Goal: Feedback & Contribution: Submit feedback/report problem

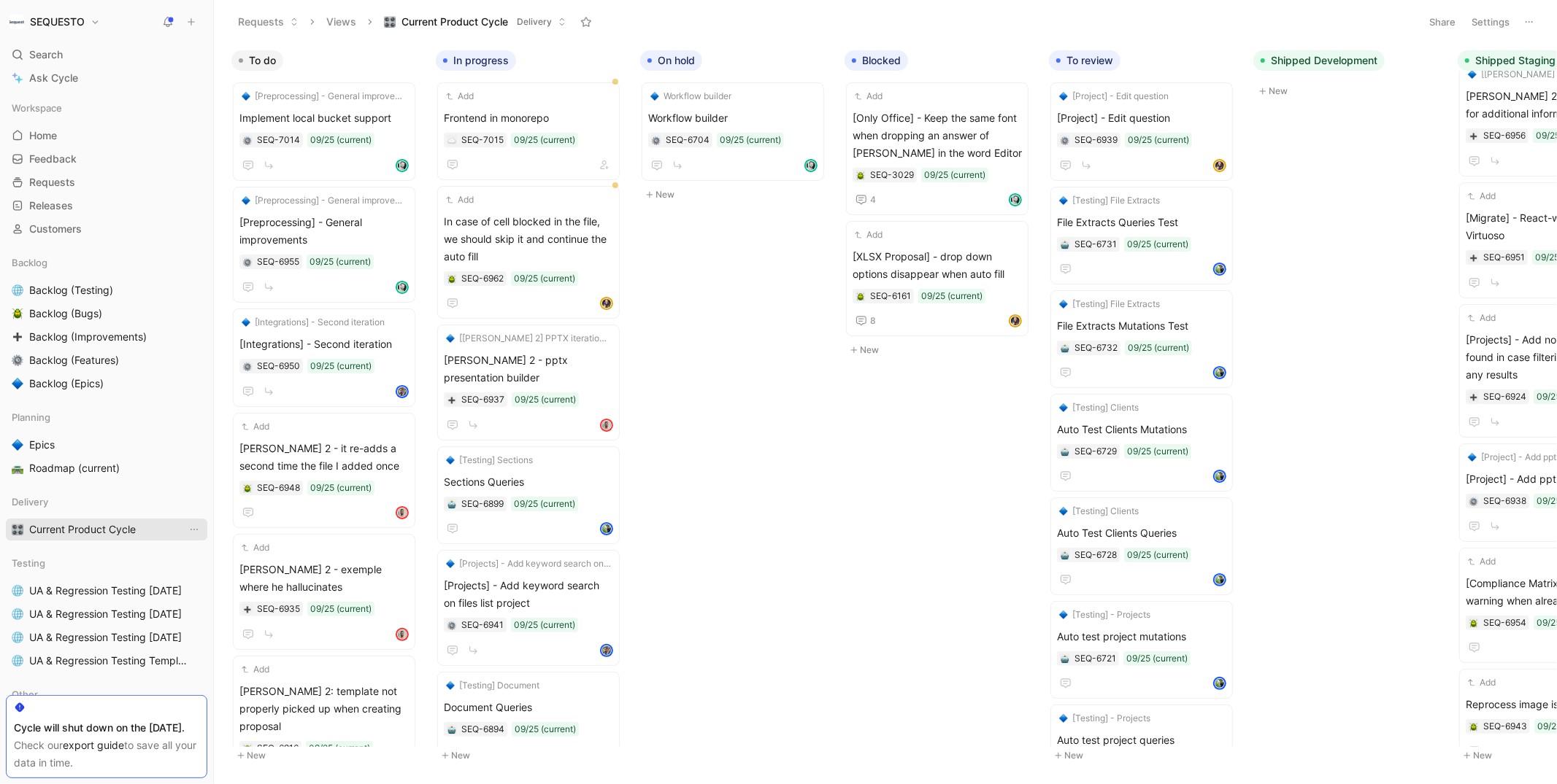
click at [56, 524] on span "Current Product Cycle" at bounding box center [83, 529] width 107 height 15
click at [391, 65] on button "button" at bounding box center [394, 61] width 15 height 15
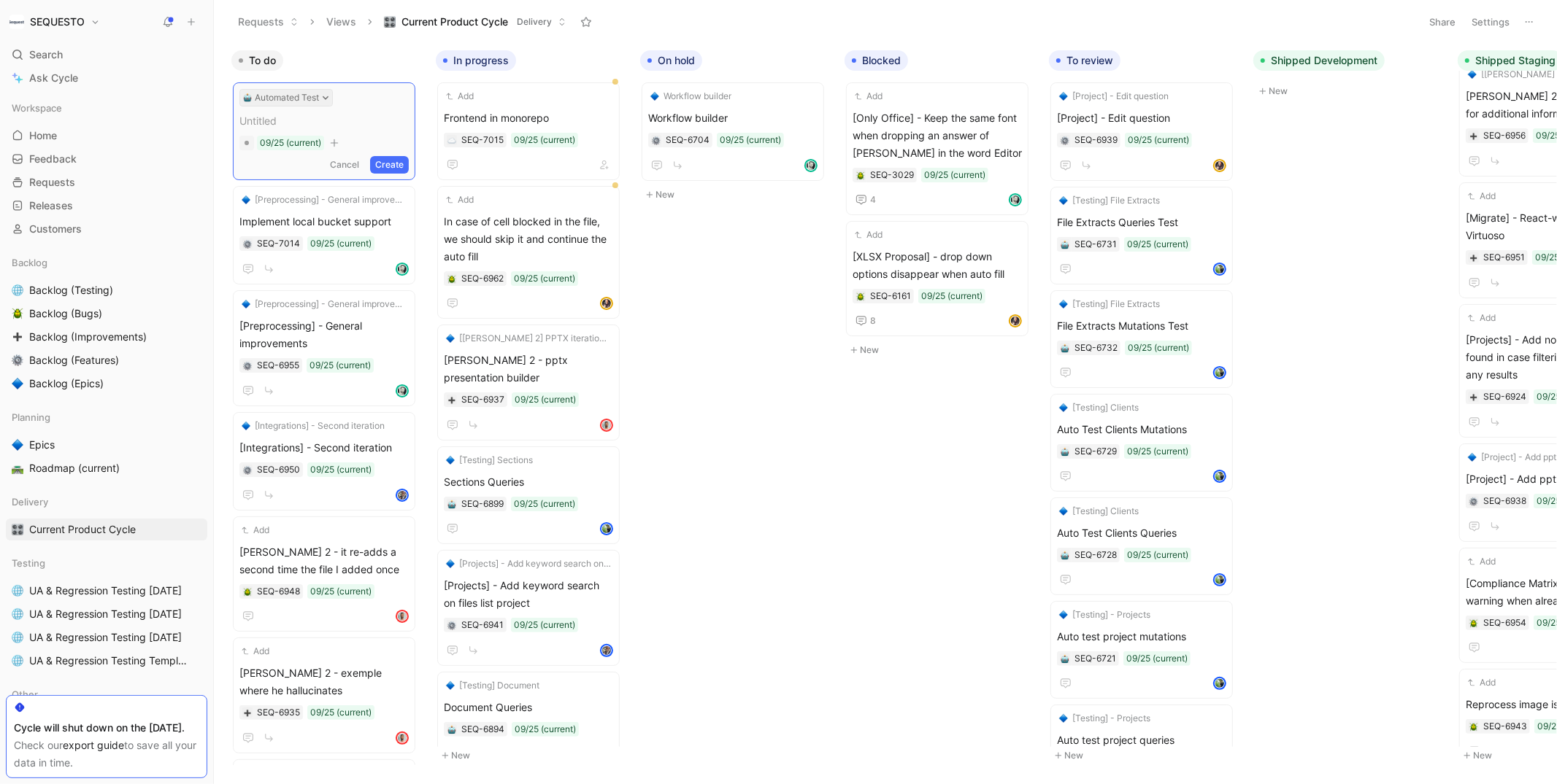
click at [328, 100] on icon at bounding box center [326, 98] width 7 height 7
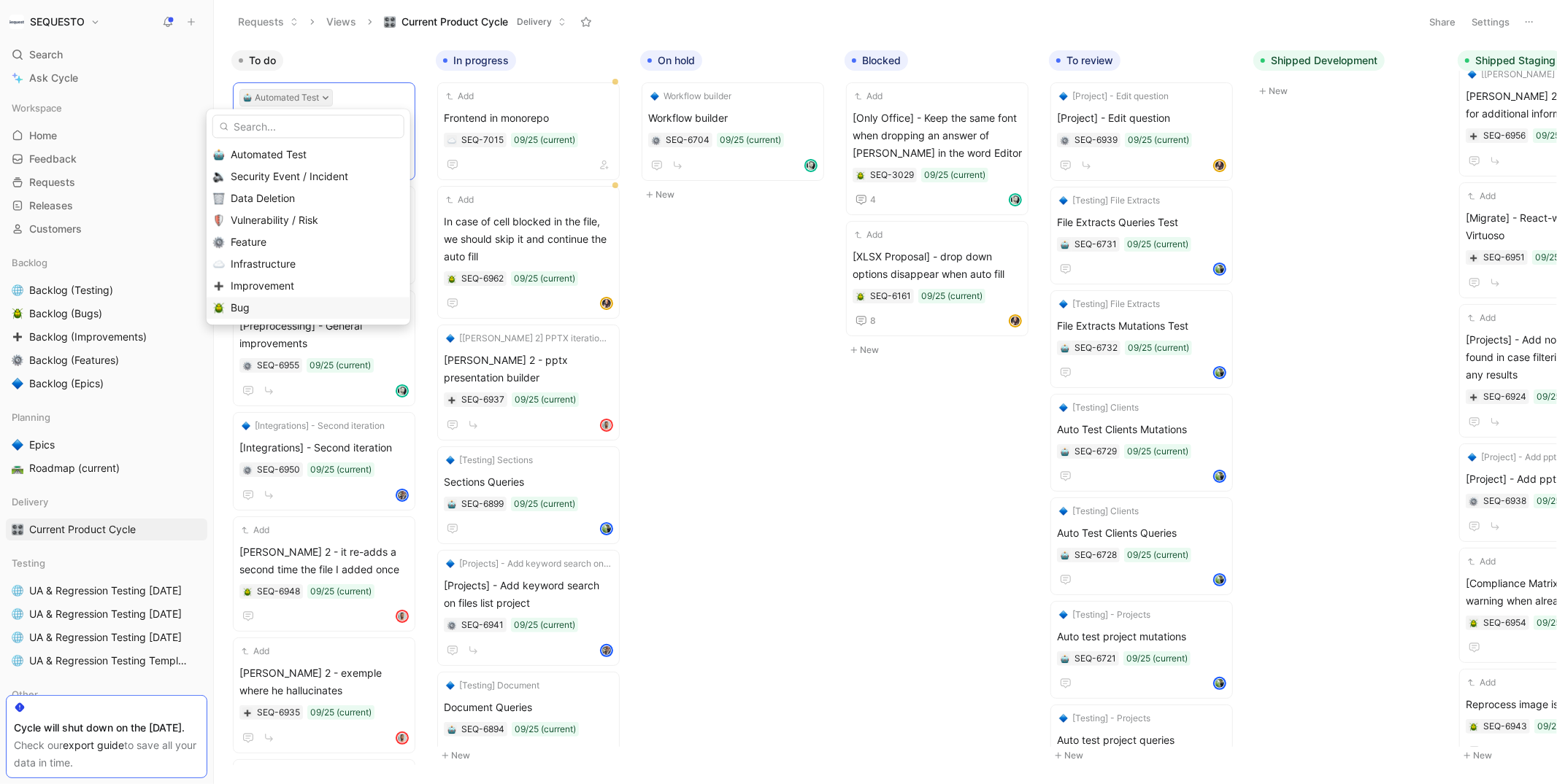
click at [246, 309] on span "Bug" at bounding box center [239, 307] width 19 height 13
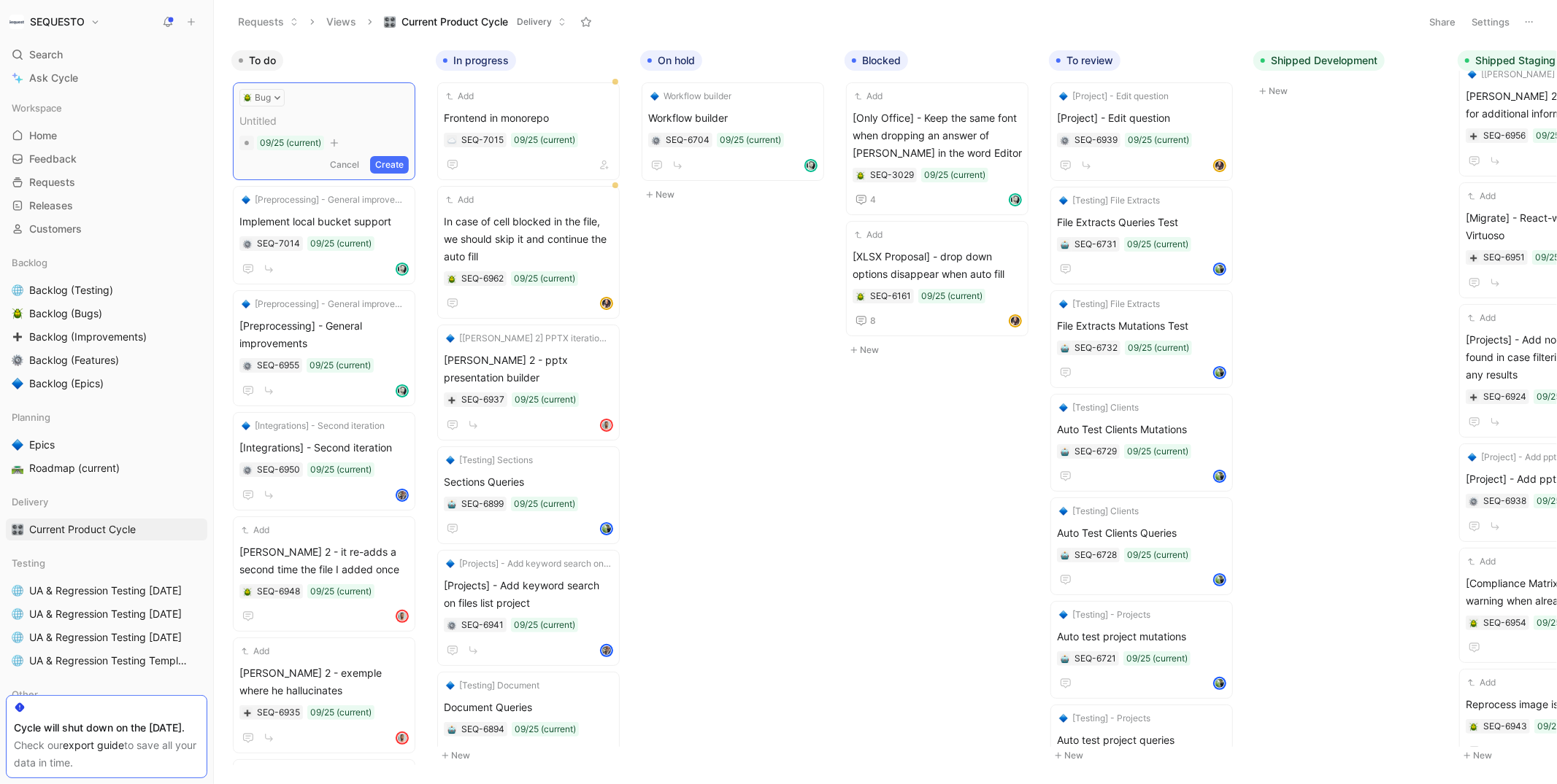
click at [279, 114] on span at bounding box center [324, 121] width 170 height 17
click at [399, 164] on button "Create" at bounding box center [389, 164] width 39 height 17
click at [323, 121] on span "[PERSON_NAME] 2 blocked" at bounding box center [324, 118] width 170 height 17
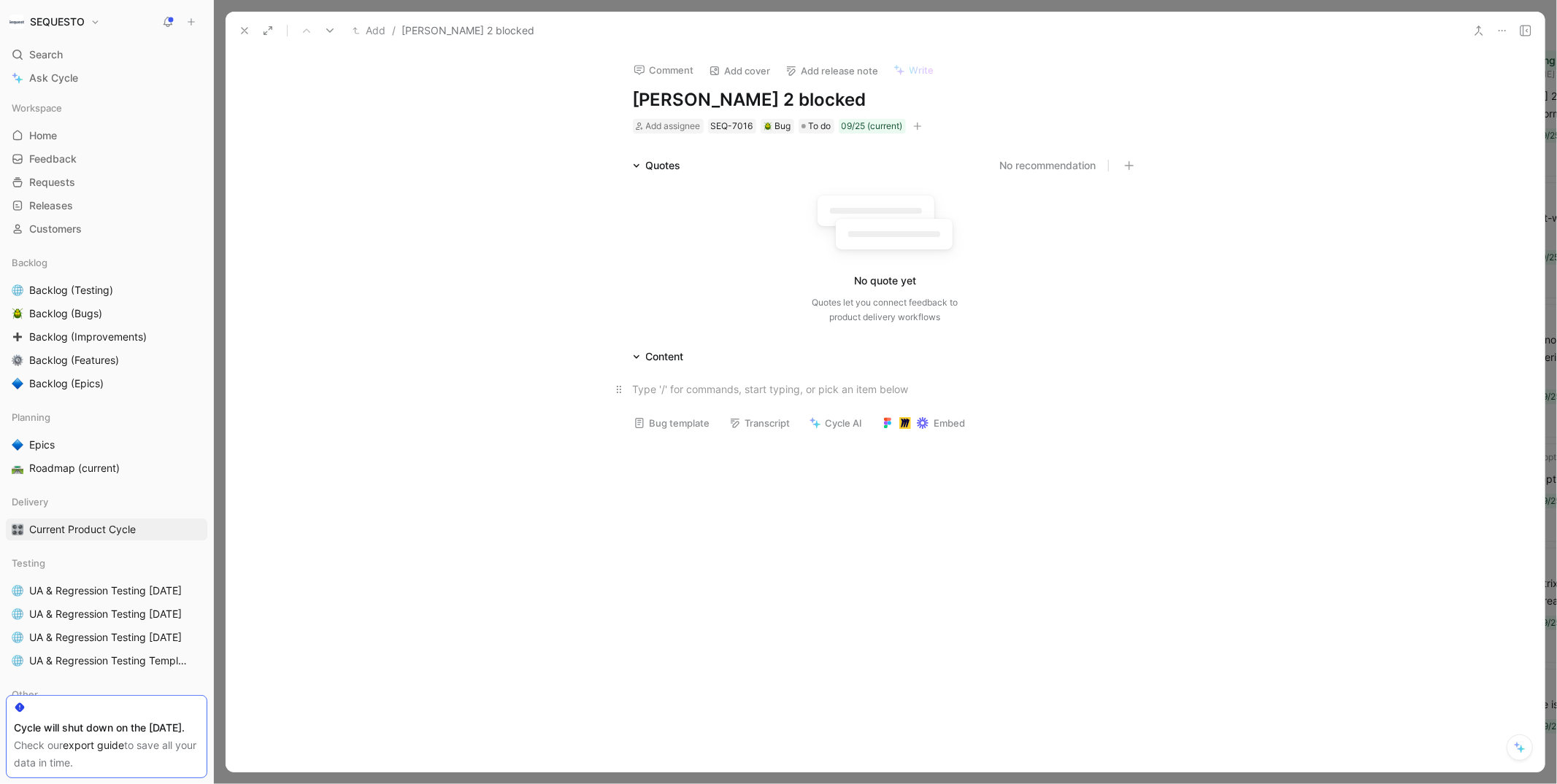
click at [649, 390] on div at bounding box center [885, 389] width 505 height 15
click at [880, 387] on div "Here are some errors I see in the logs of [PERSON_NAME] 2:" at bounding box center [885, 389] width 505 height 15
click at [692, 443] on div at bounding box center [885, 436] width 505 height 15
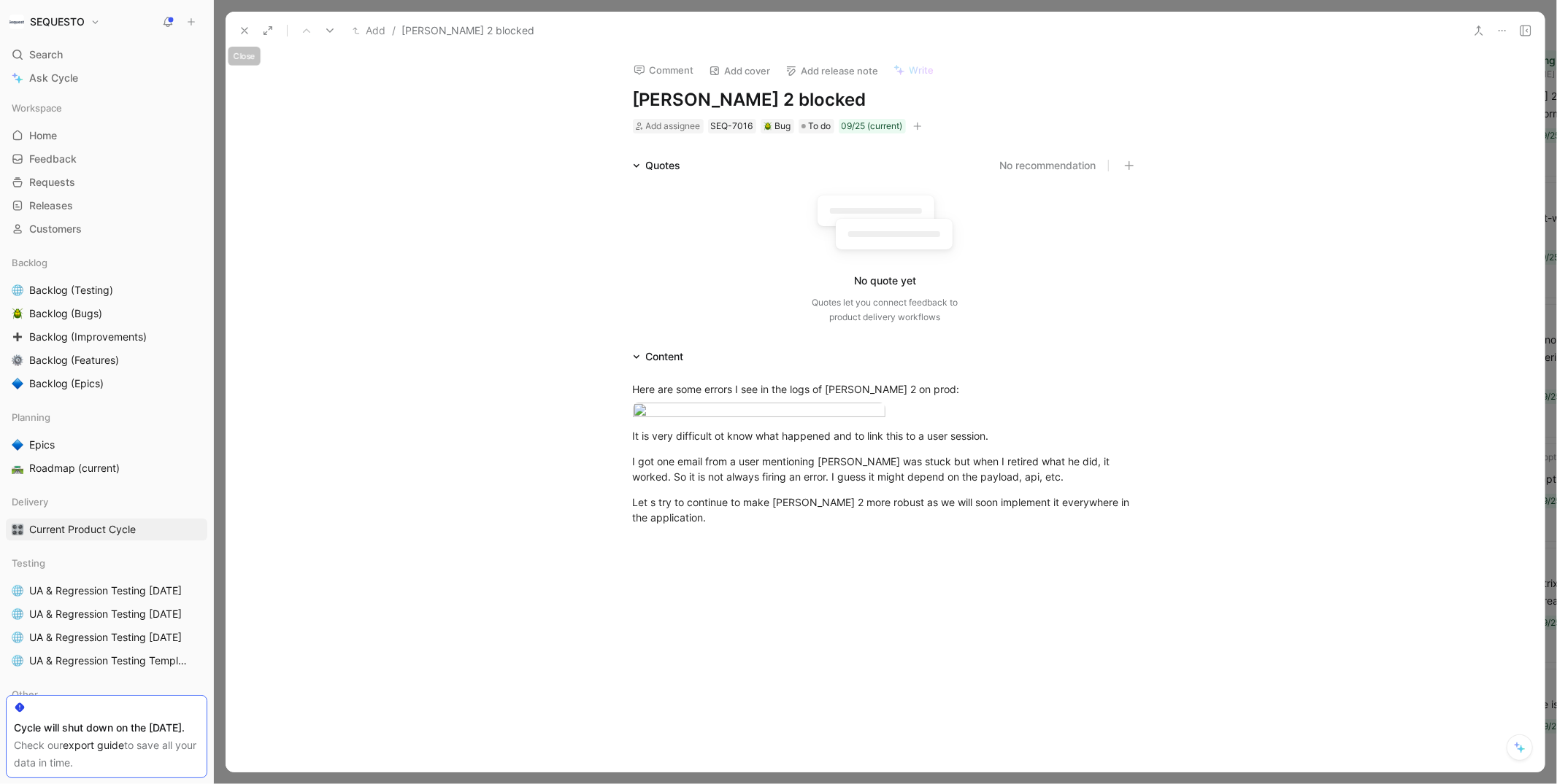
click at [245, 28] on icon at bounding box center [244, 30] width 12 height 12
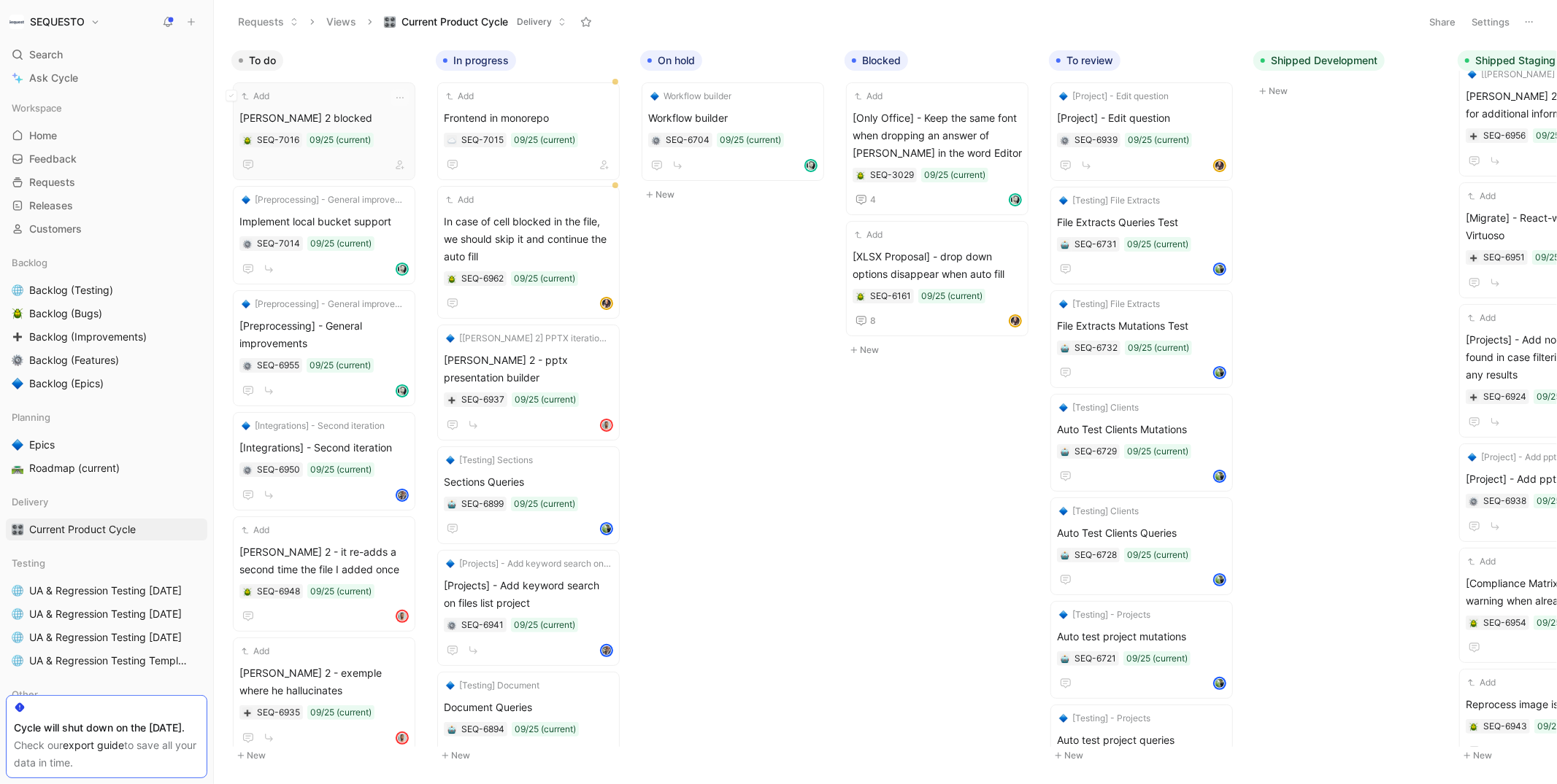
click at [331, 121] on span "[PERSON_NAME] 2 blocked" at bounding box center [324, 118] width 170 height 17
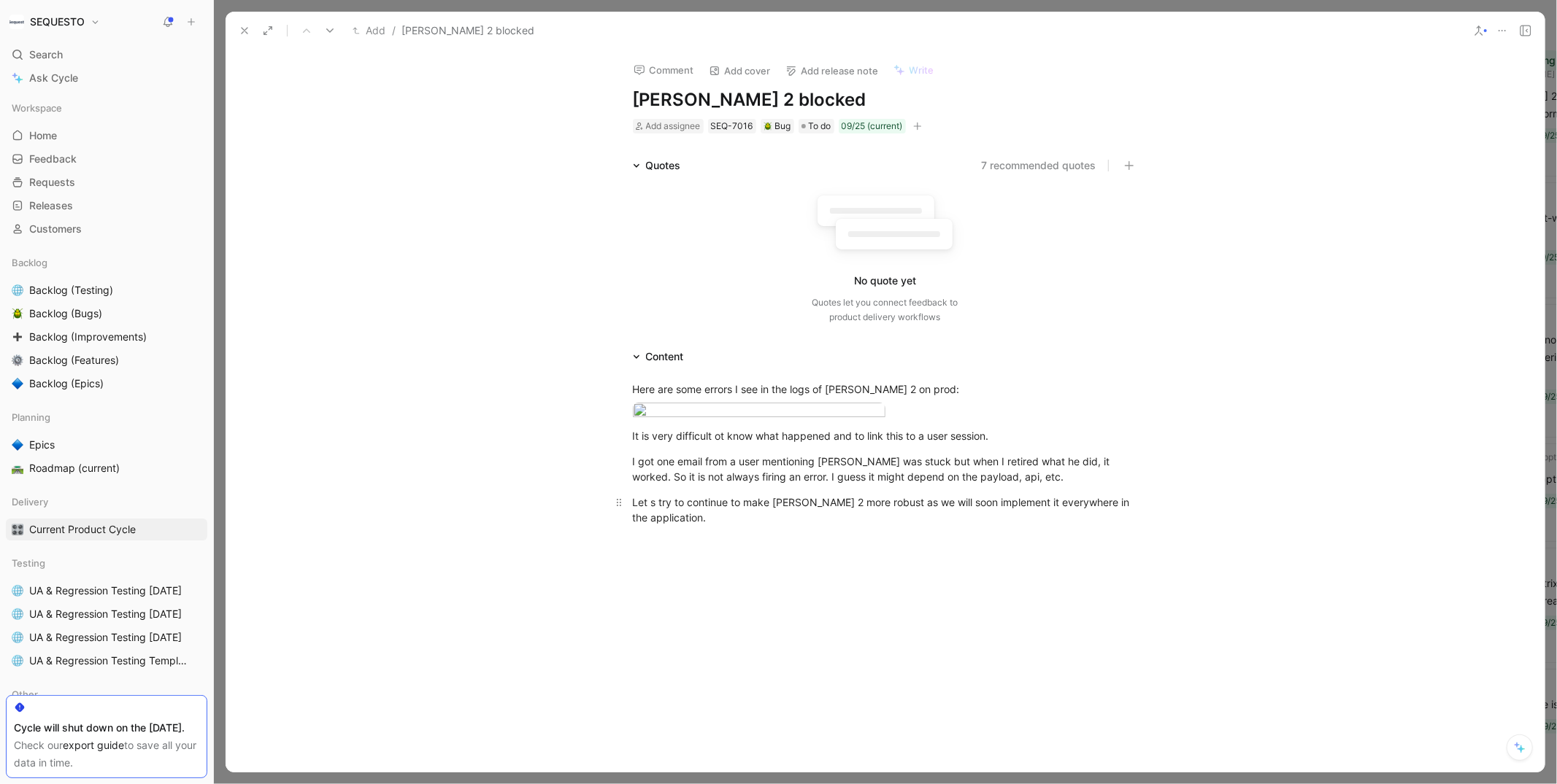
click at [700, 526] on div "Let s try to continue to make [PERSON_NAME] 2 more robust as we will soon imple…" at bounding box center [885, 510] width 505 height 31
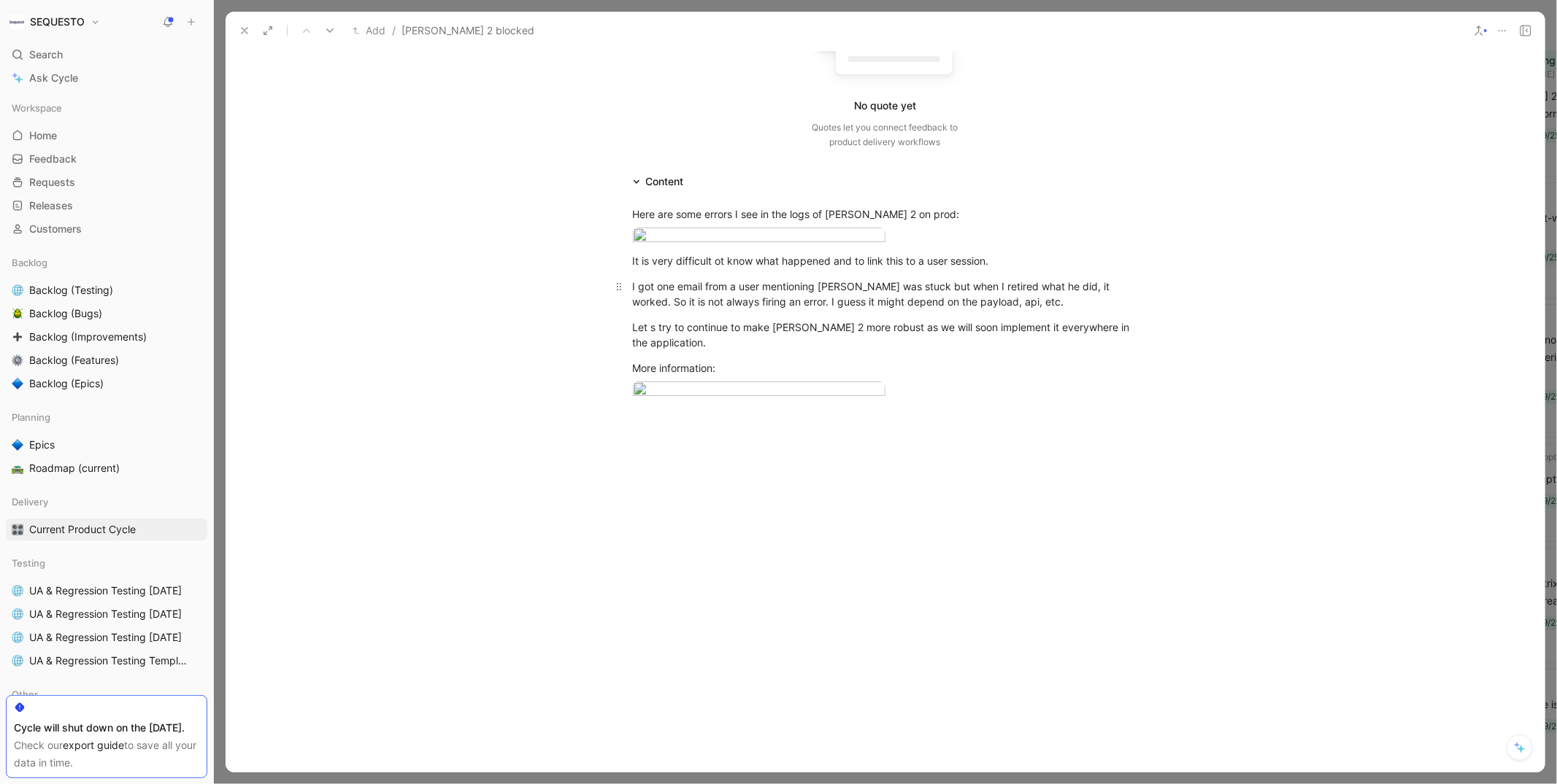
scroll to position [169, 0]
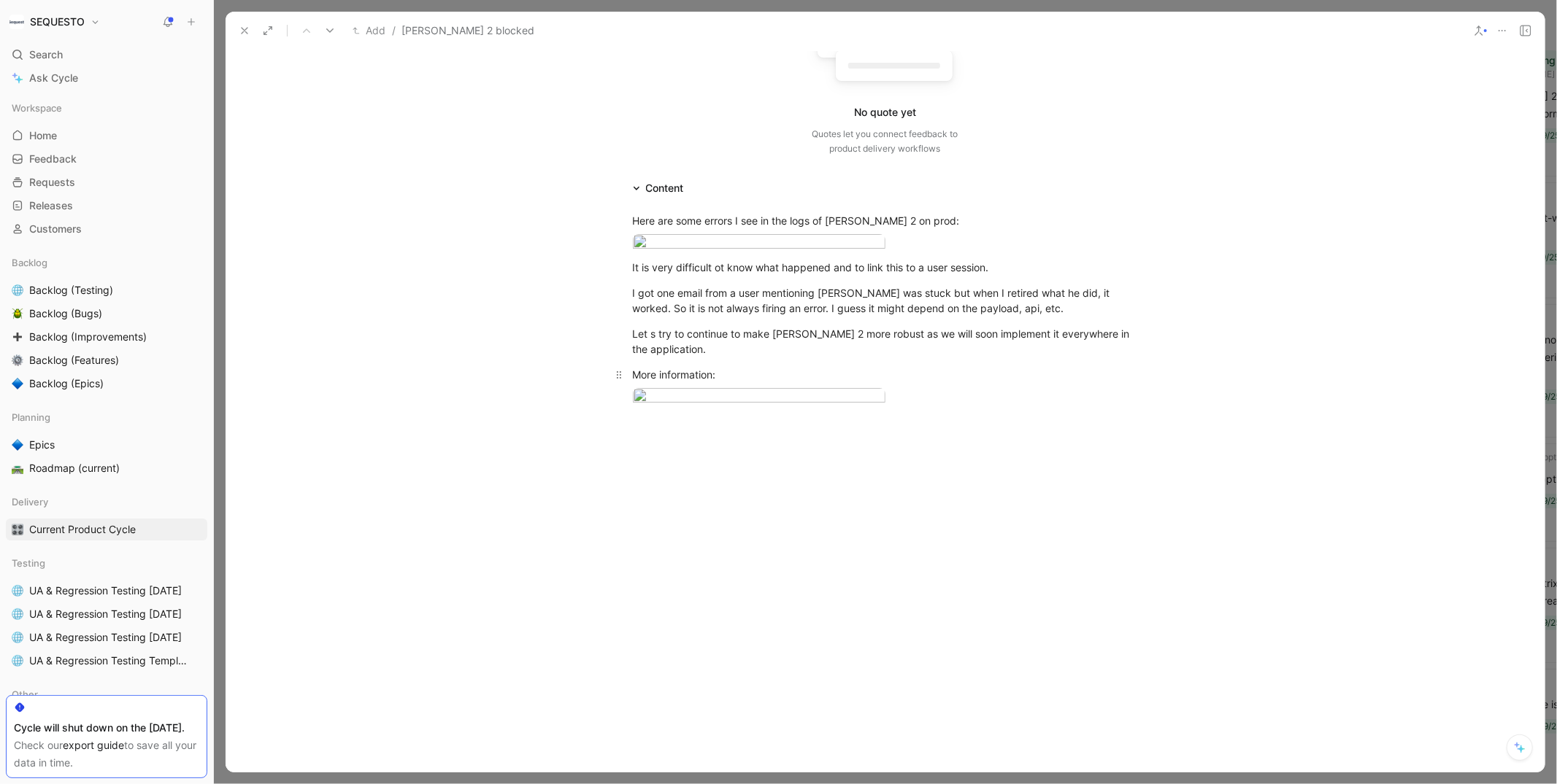
click at [679, 382] on div "More information:" at bounding box center [885, 374] width 505 height 15
click at [712, 445] on div "Here are some errors I see in the logs of [PERSON_NAME] 2 on prod: It is very d…" at bounding box center [885, 321] width 1319 height 248
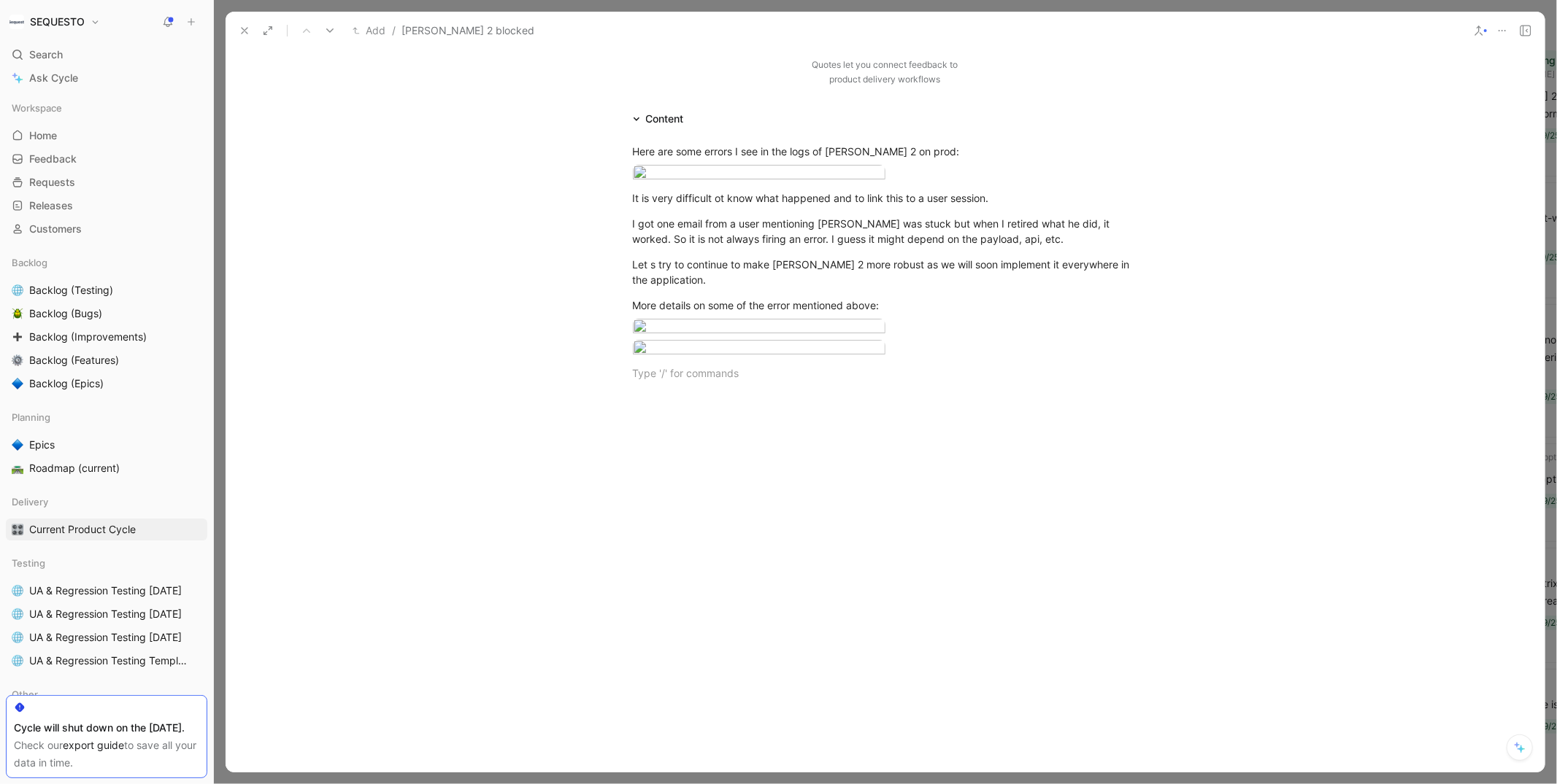
scroll to position [456, 0]
click at [651, 381] on div at bounding box center [885, 373] width 505 height 15
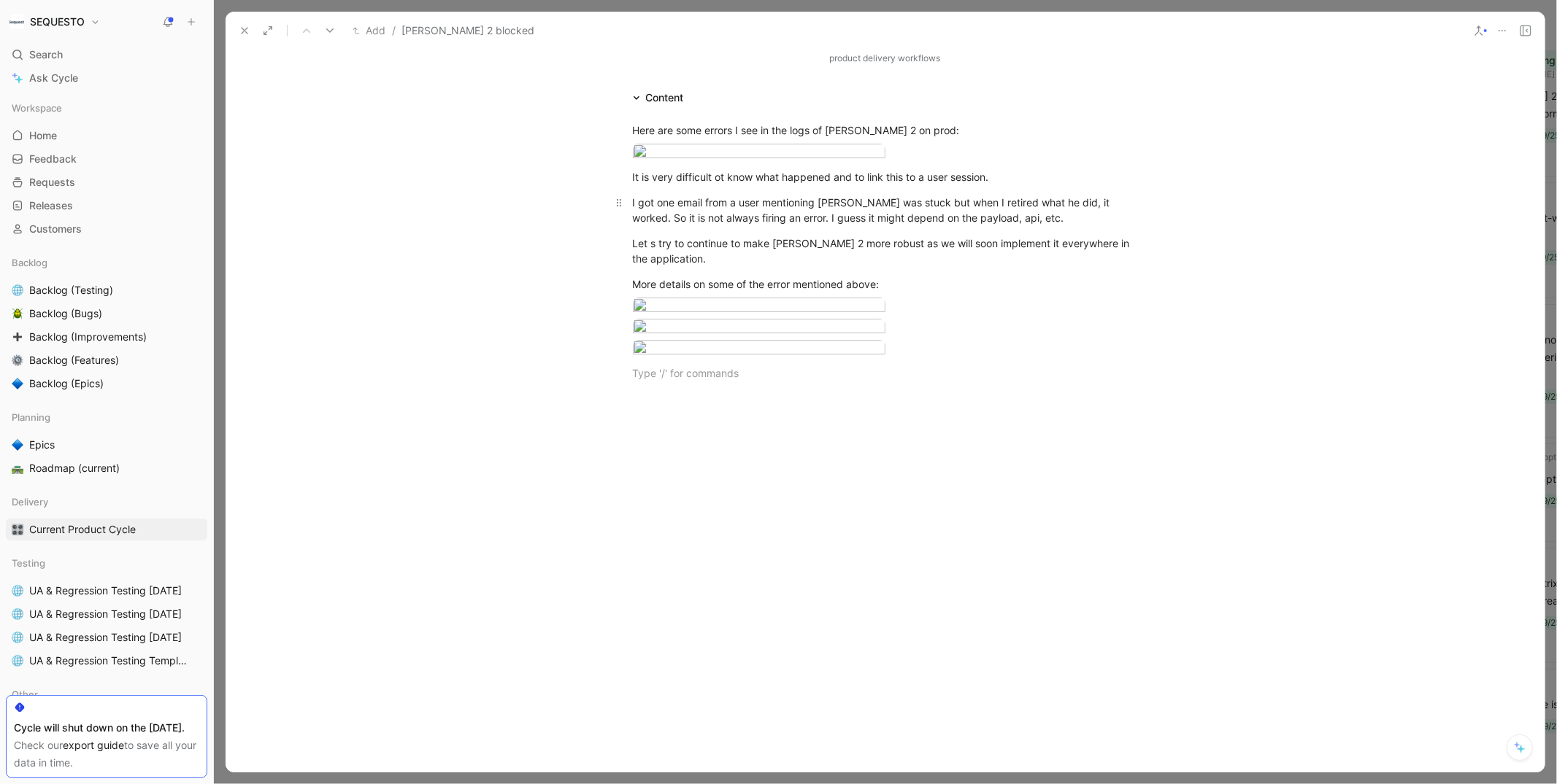
scroll to position [0, 0]
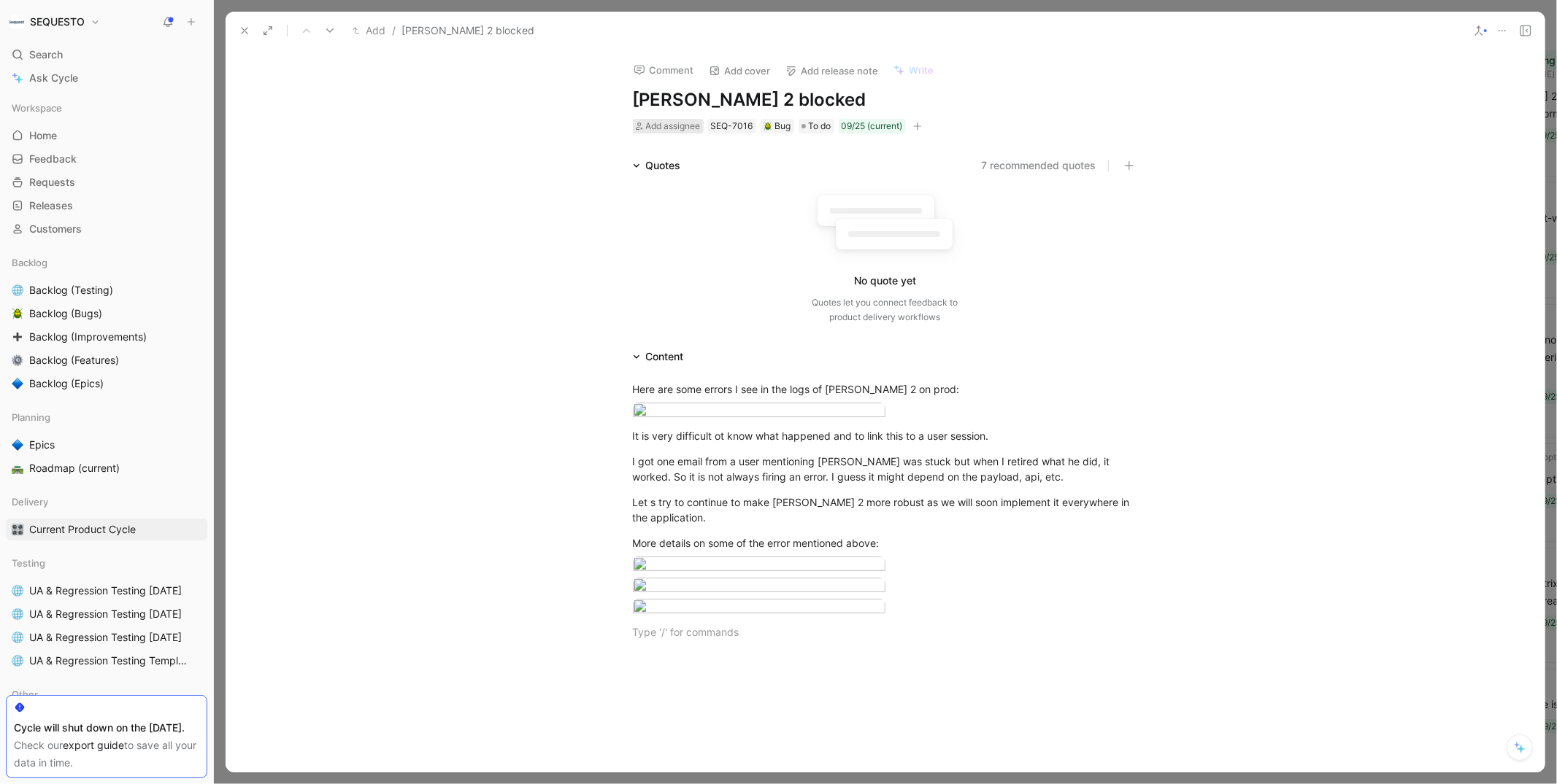
click at [656, 121] on span "Add assignee" at bounding box center [673, 126] width 54 height 11
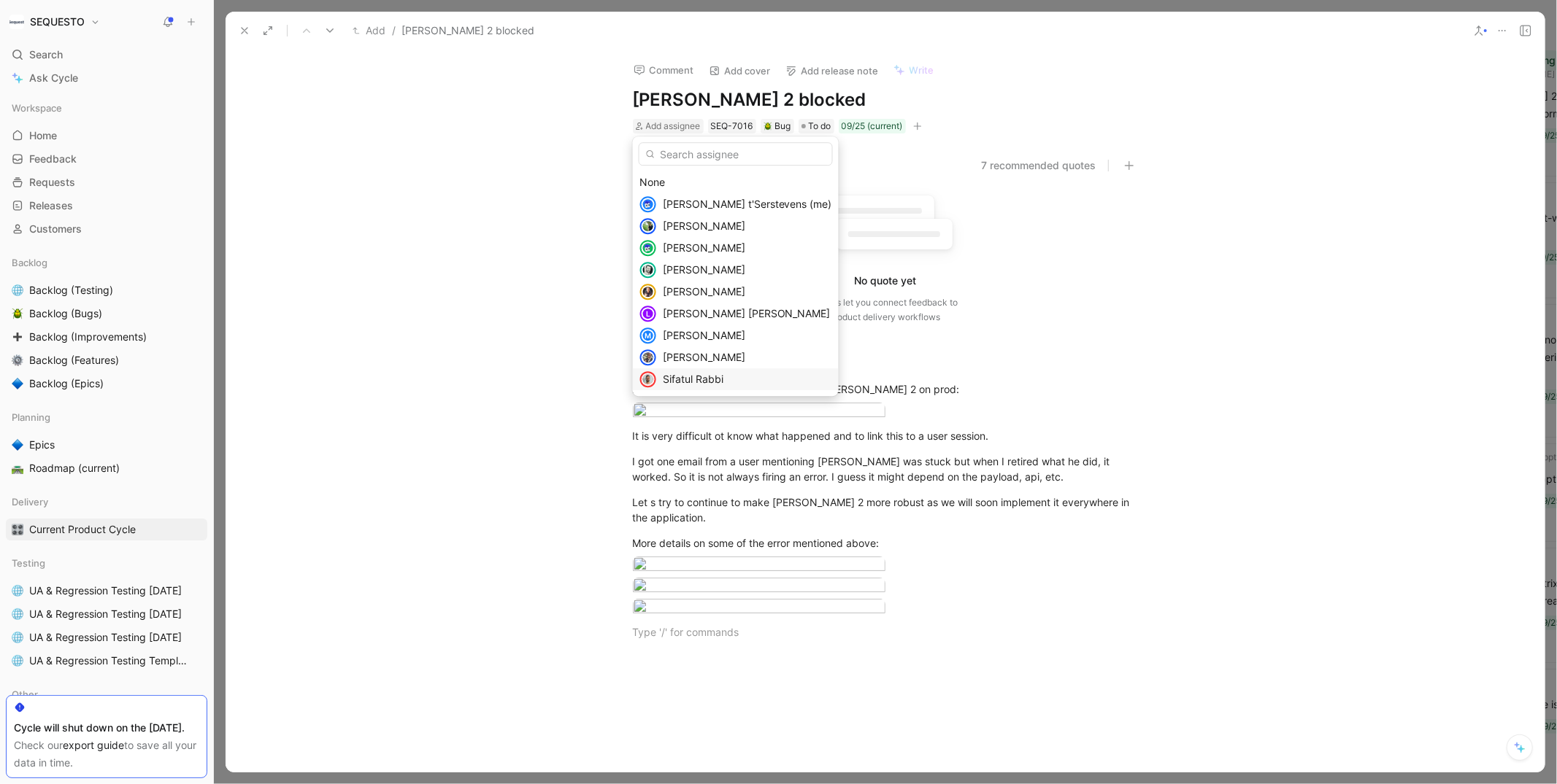
click at [675, 376] on span "Sifatul Rabbi" at bounding box center [693, 379] width 61 height 13
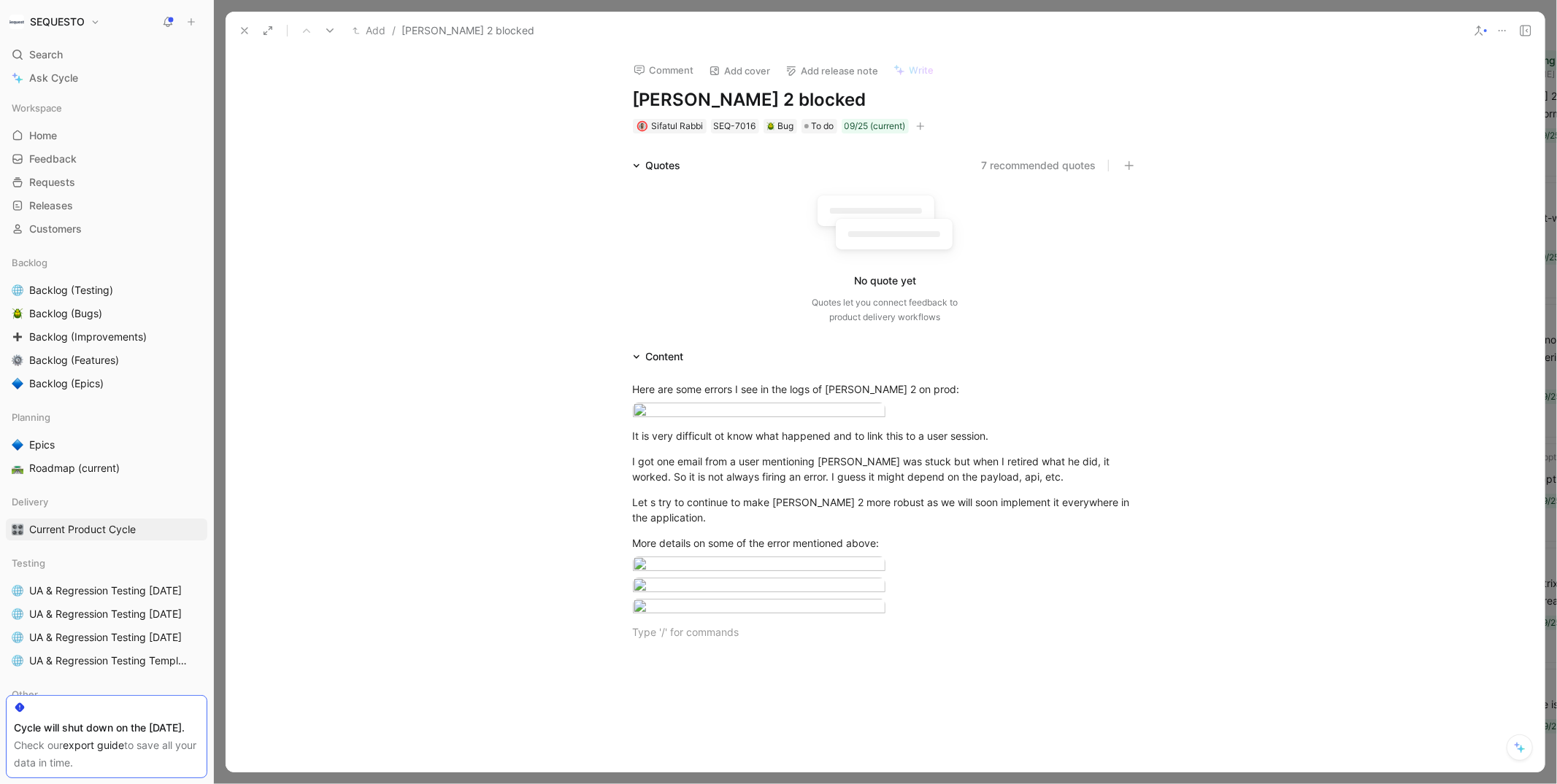
click at [511, 343] on div "Quotes 7 recommended quotes No quote yet Quotes let you connect feedback to pro…" at bounding box center [885, 524] width 1319 height 735
click at [237, 28] on button at bounding box center [244, 31] width 21 height 21
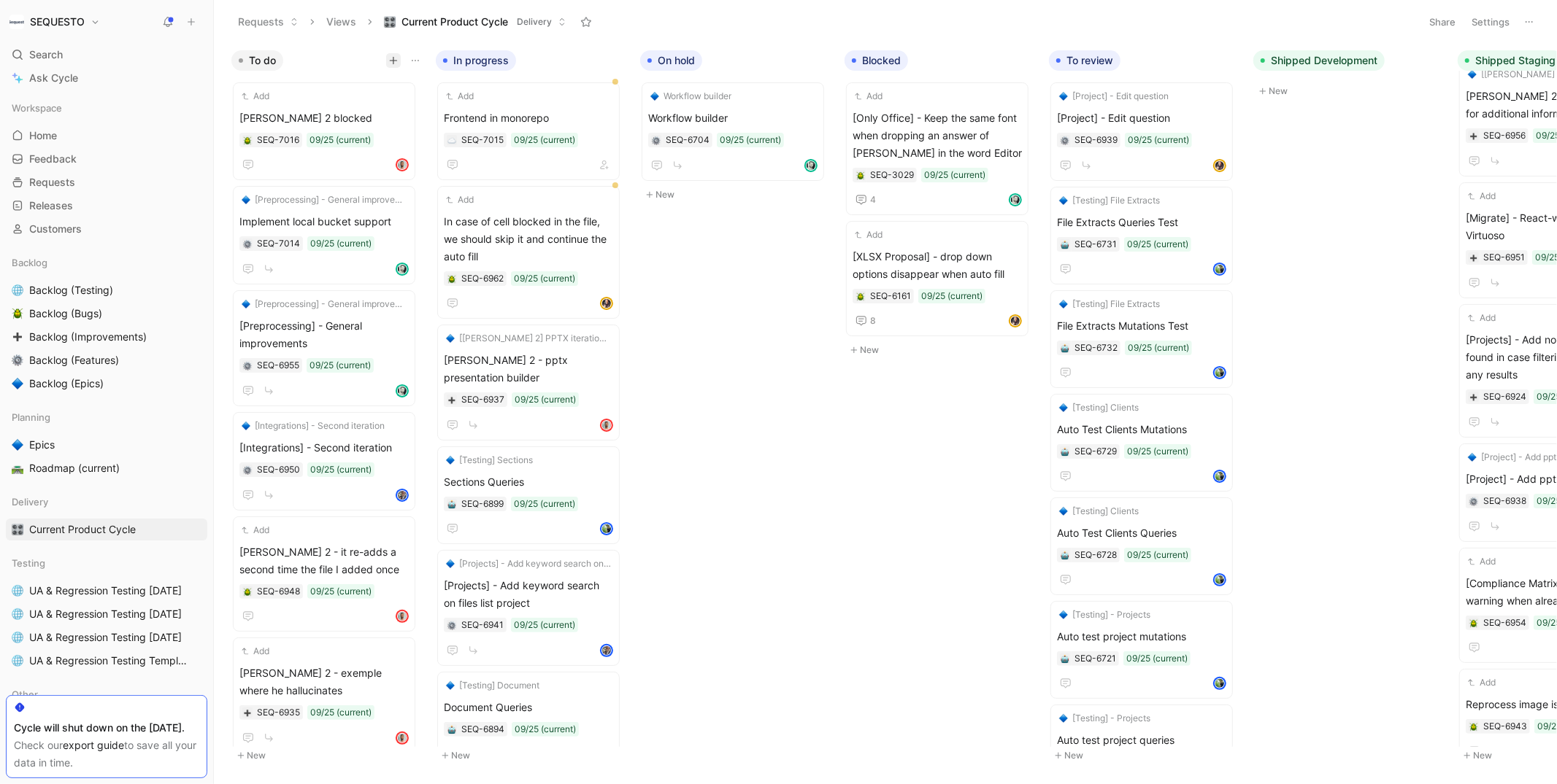
click at [390, 58] on icon "button" at bounding box center [394, 61] width 9 height 9
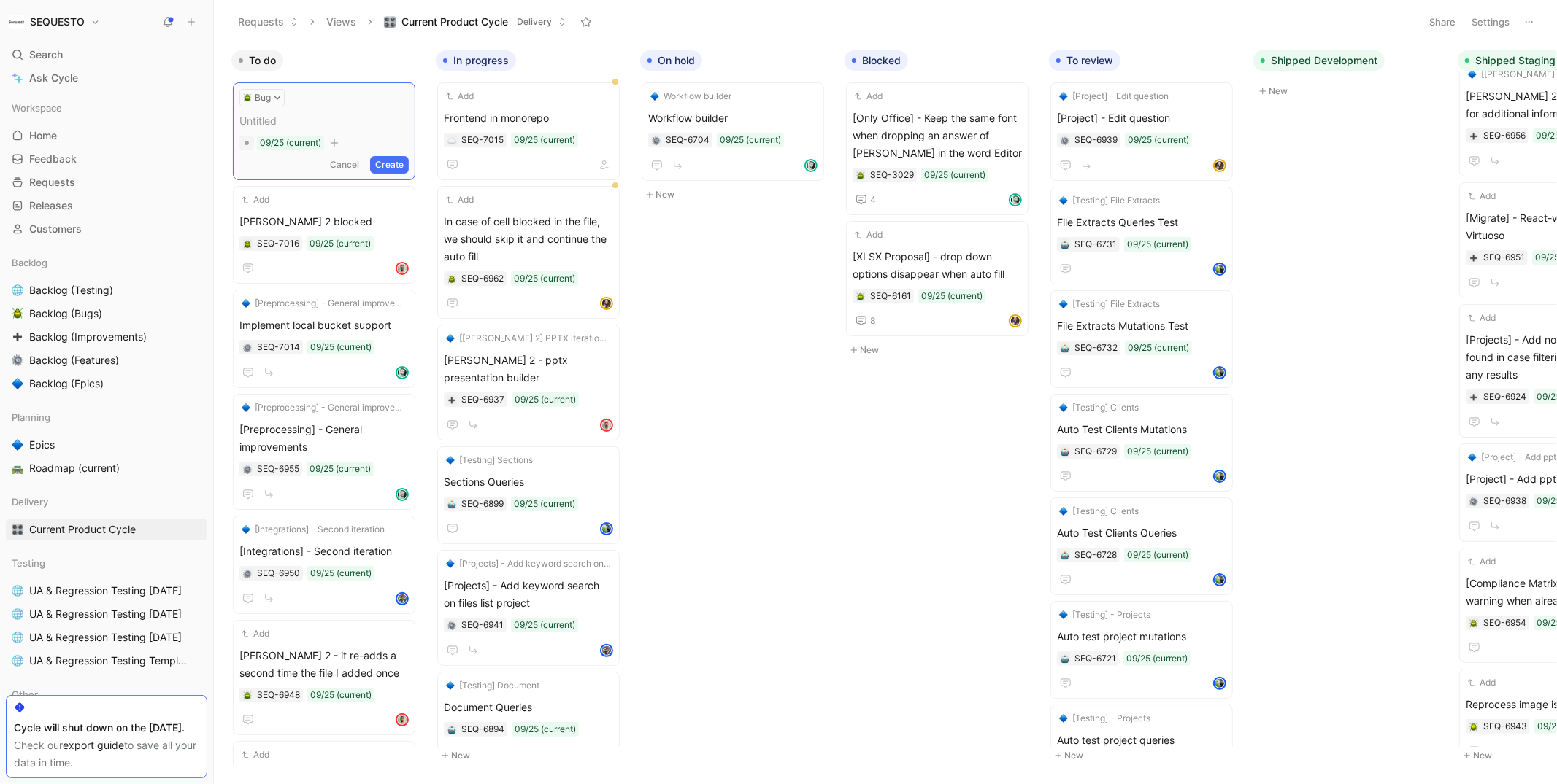
click at [271, 121] on span at bounding box center [324, 121] width 170 height 17
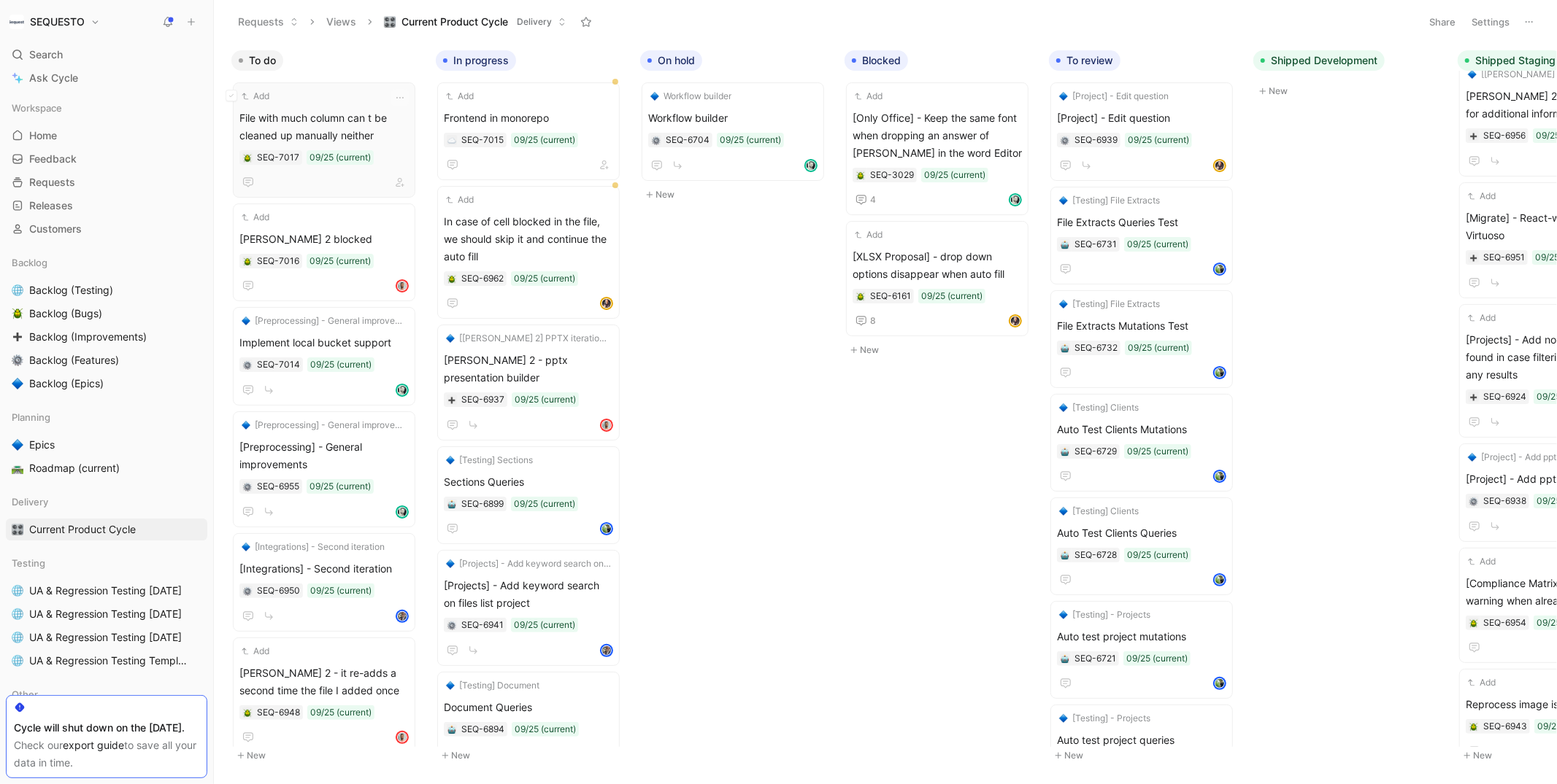
click at [319, 118] on span "File with much column can t be cleaned up manually neither" at bounding box center [324, 127] width 170 height 35
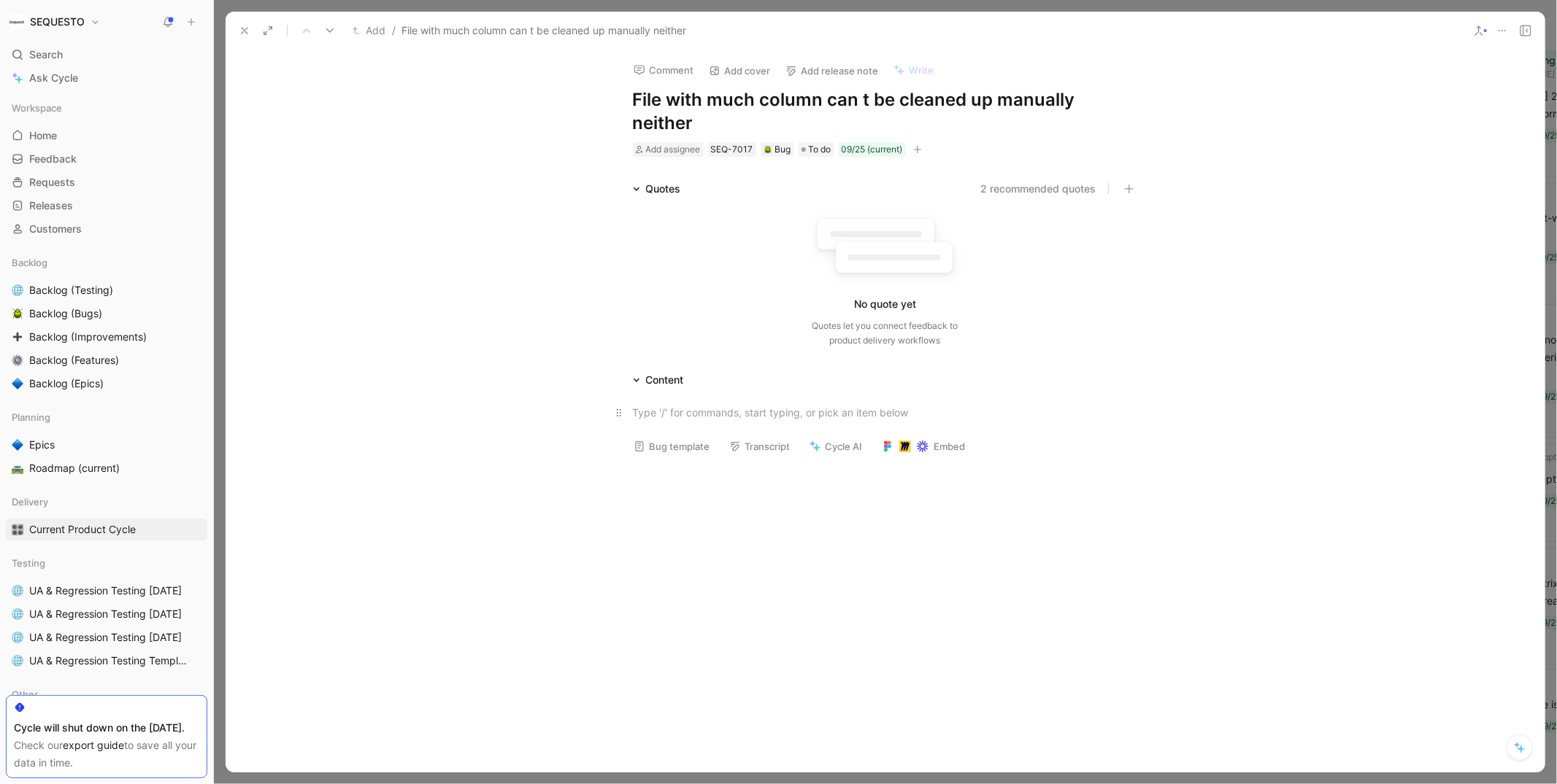
click at [714, 401] on p at bounding box center [885, 412] width 560 height 24
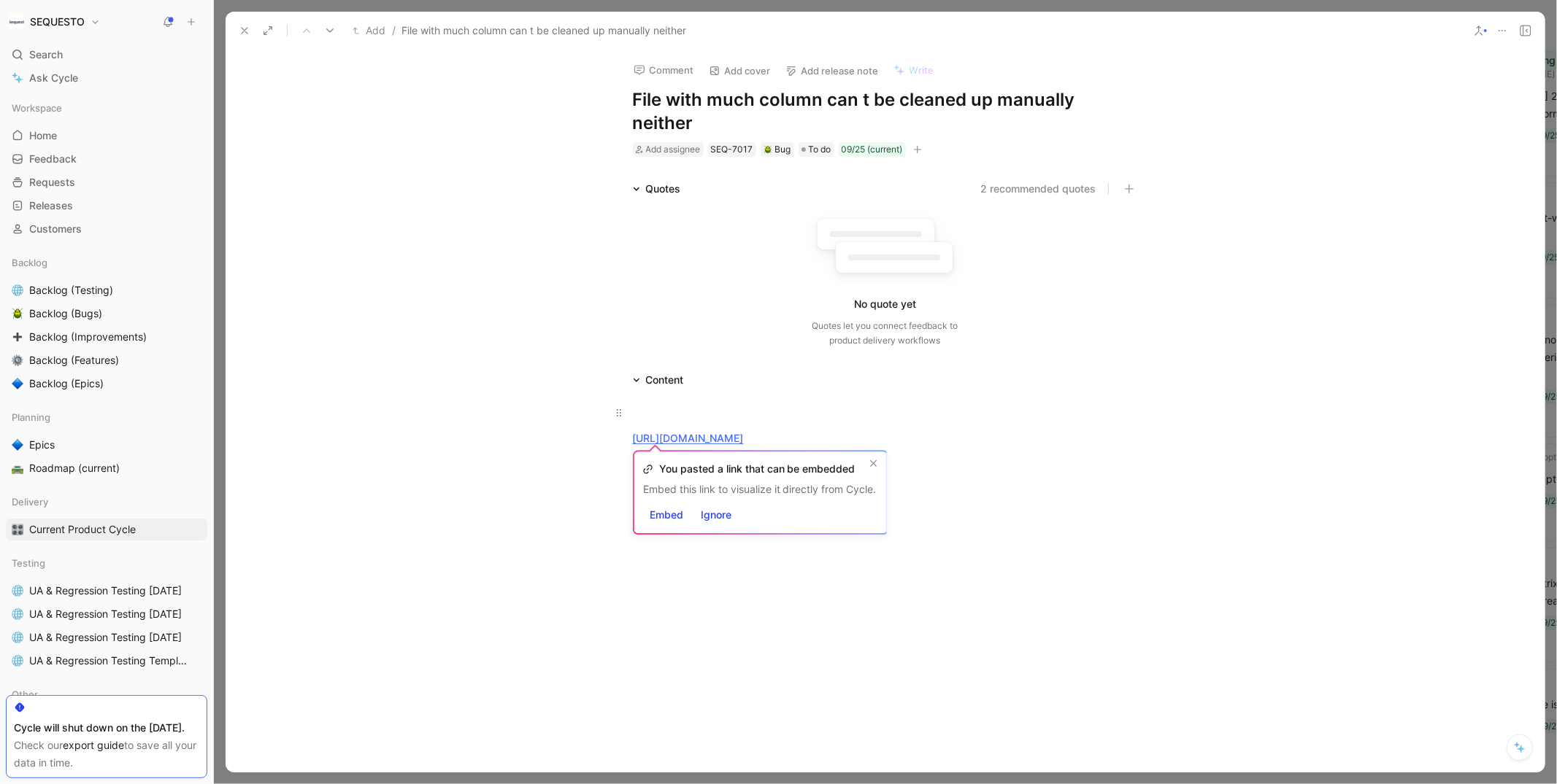
click at [641, 405] on div at bounding box center [885, 412] width 505 height 15
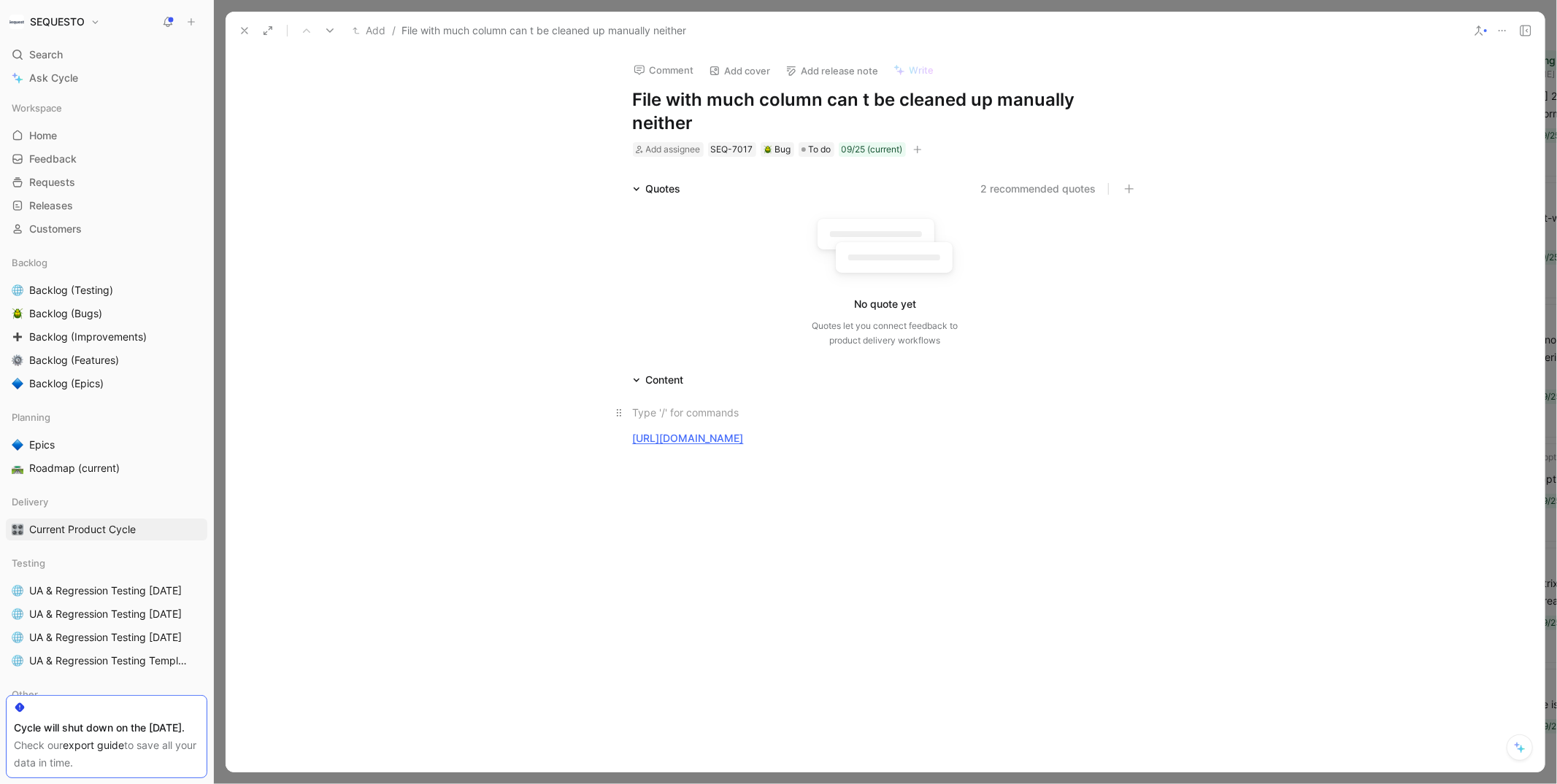
click at [656, 405] on div at bounding box center [885, 412] width 505 height 15
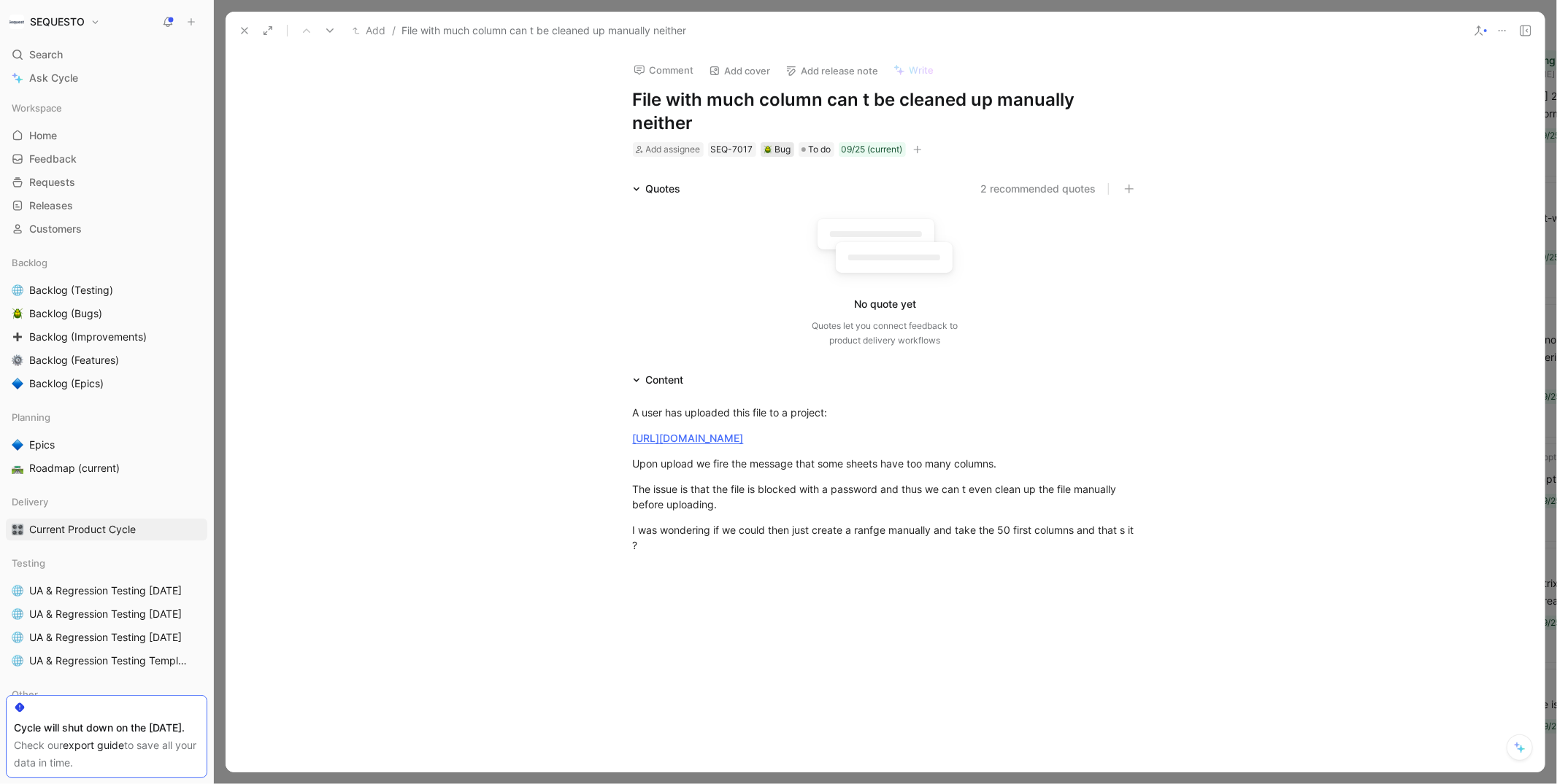
click at [787, 142] on div "Bug" at bounding box center [777, 150] width 28 height 15
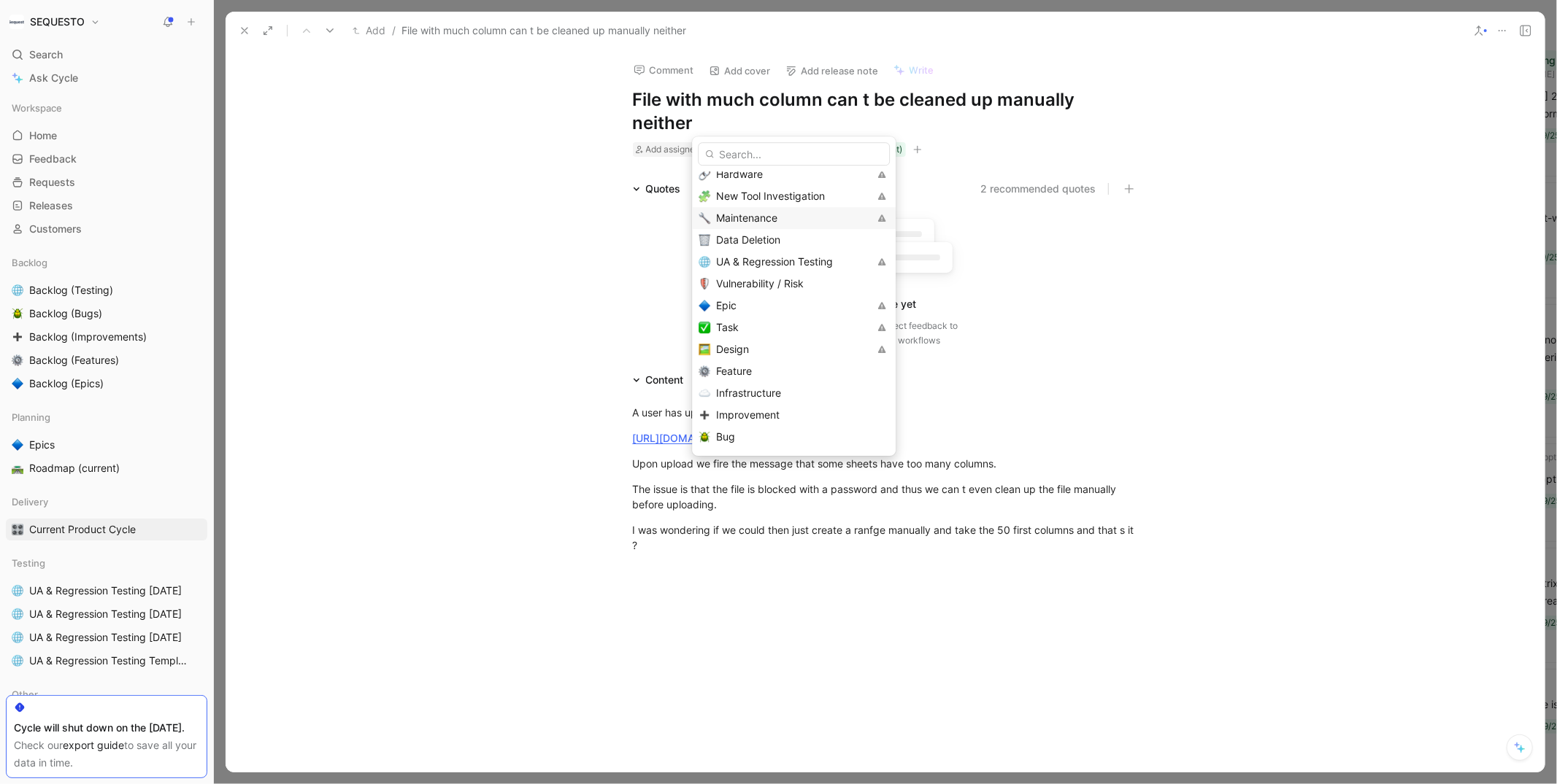
scroll to position [64, 0]
click at [743, 400] on span "Improvement" at bounding box center [748, 402] width 63 height 13
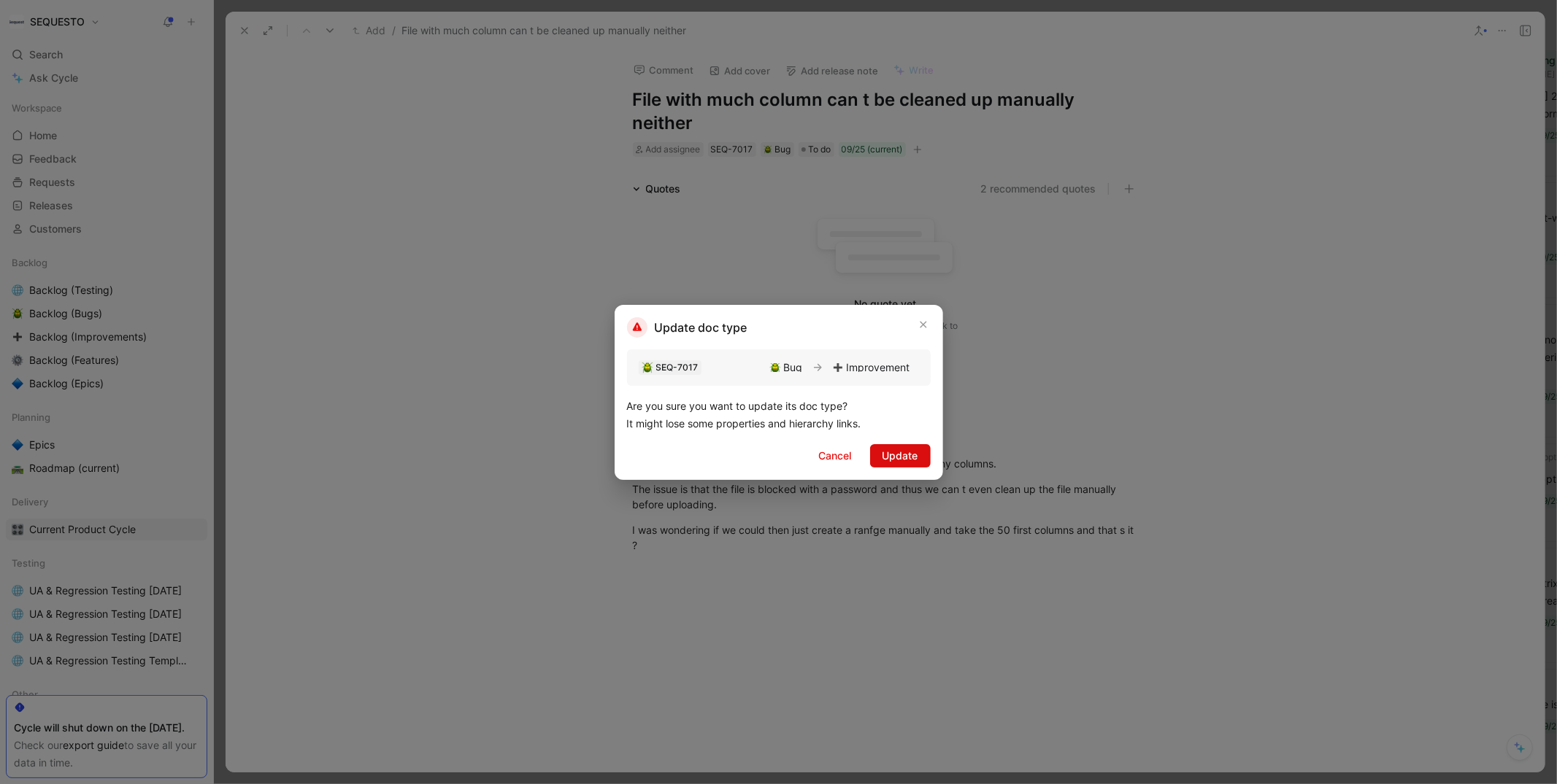
click at [890, 454] on span "Update" at bounding box center [900, 455] width 35 height 17
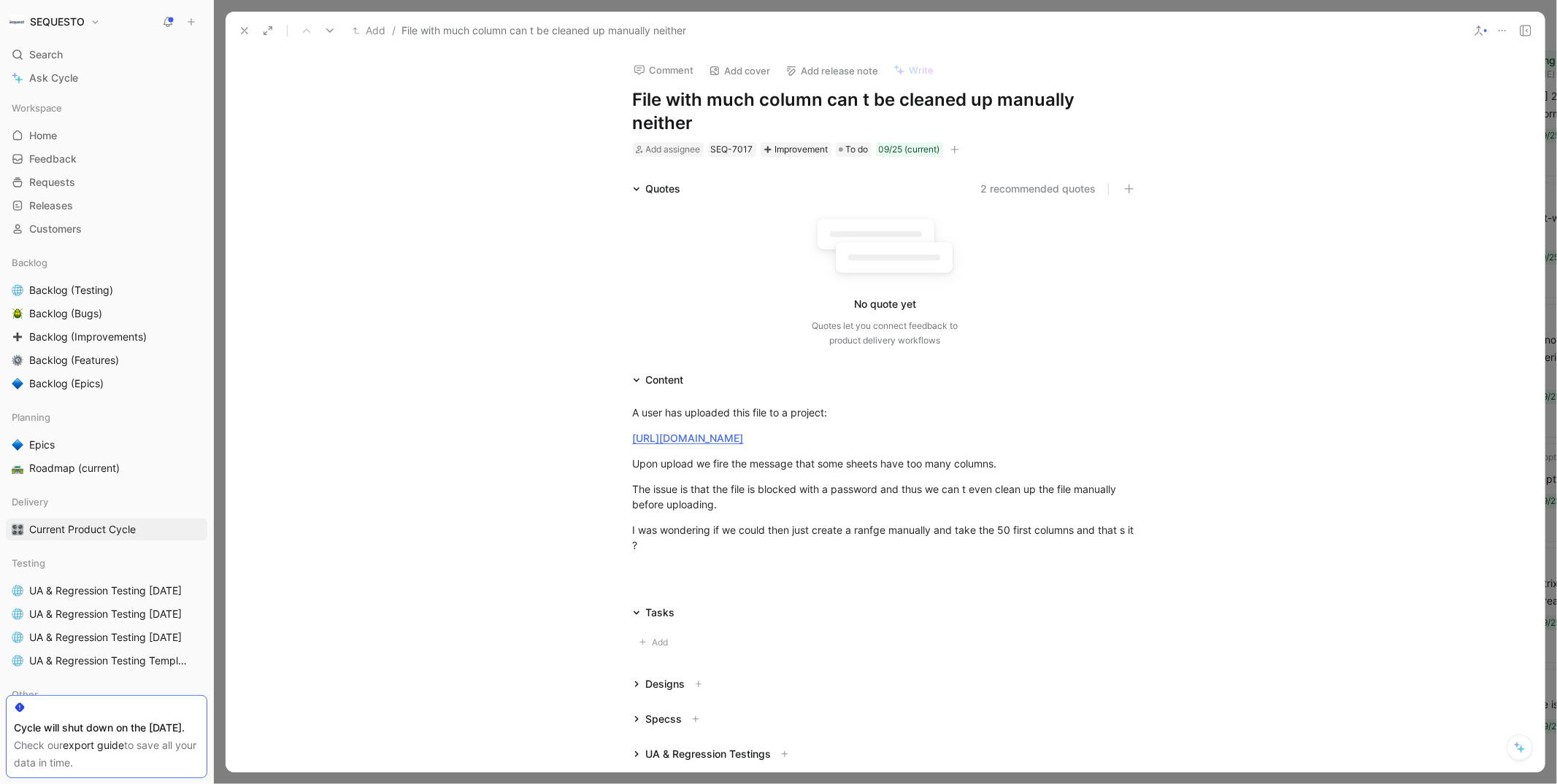
click at [472, 133] on div "Comment Add cover Add release note Write File with much column can t be cleaned…" at bounding box center [885, 411] width 1319 height 723
click at [245, 33] on icon at bounding box center [244, 30] width 12 height 12
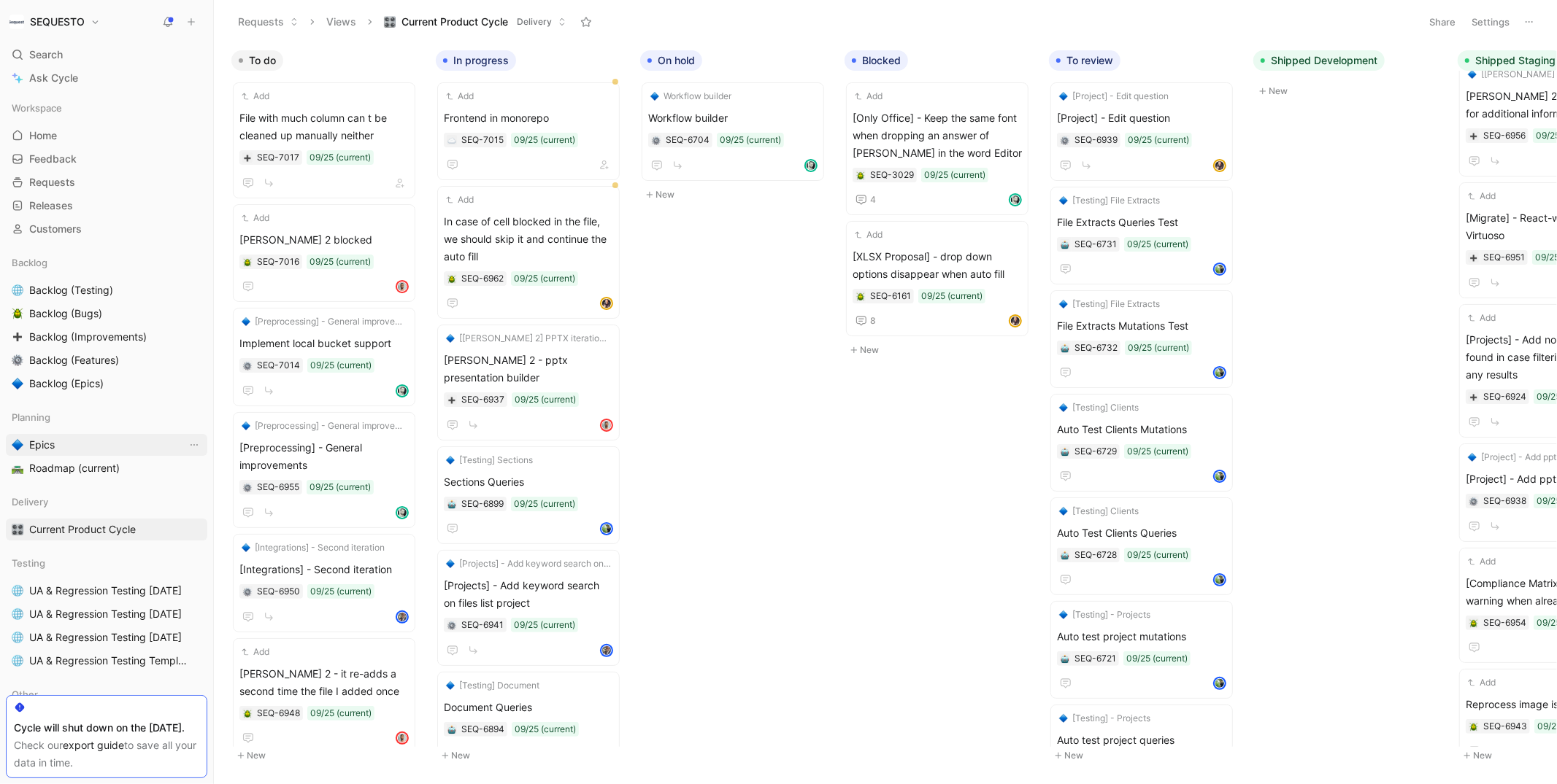
click at [50, 442] on span "Epics" at bounding box center [42, 445] width 25 height 15
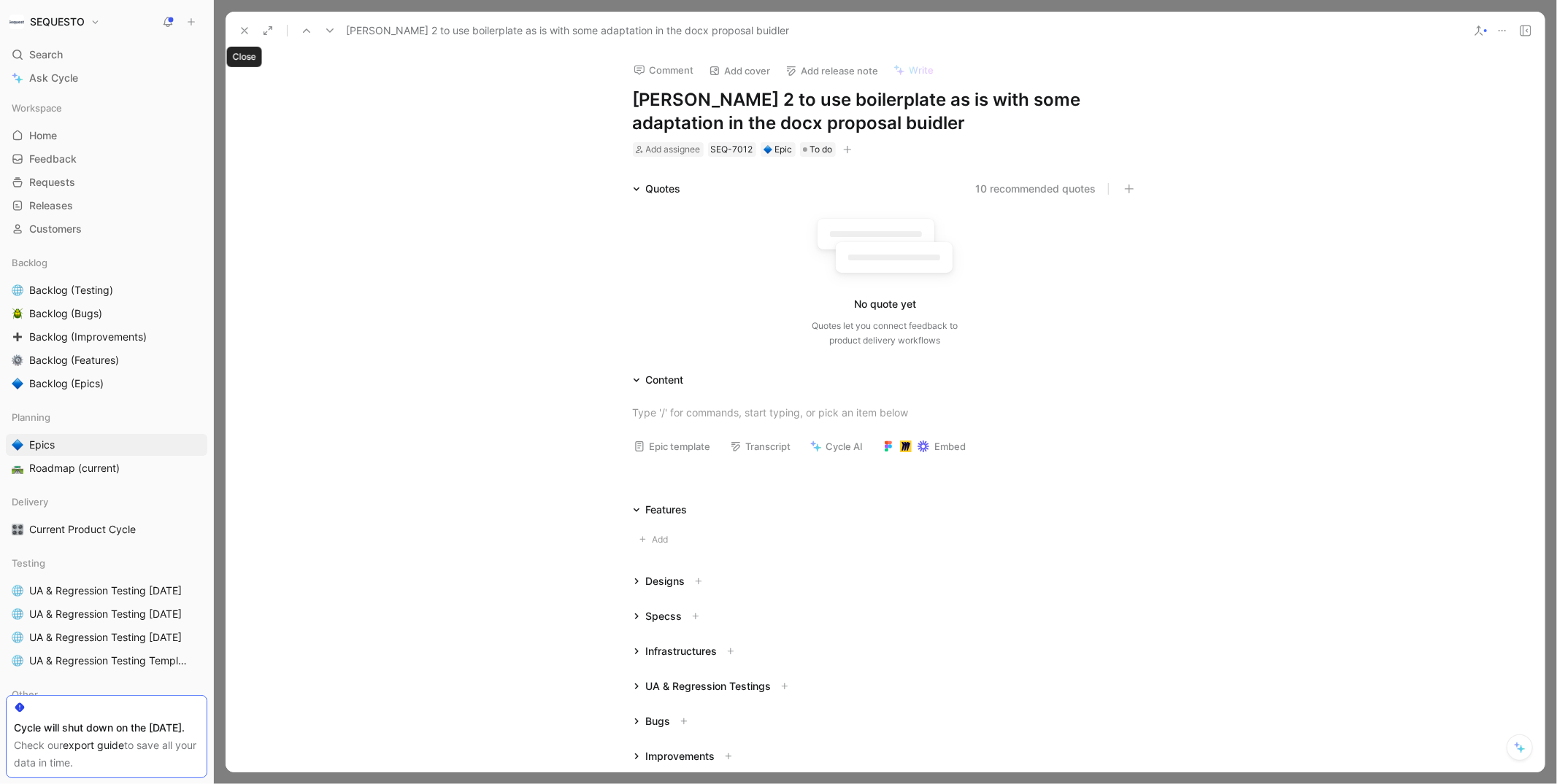
click at [244, 32] on icon at bounding box center [244, 30] width 12 height 12
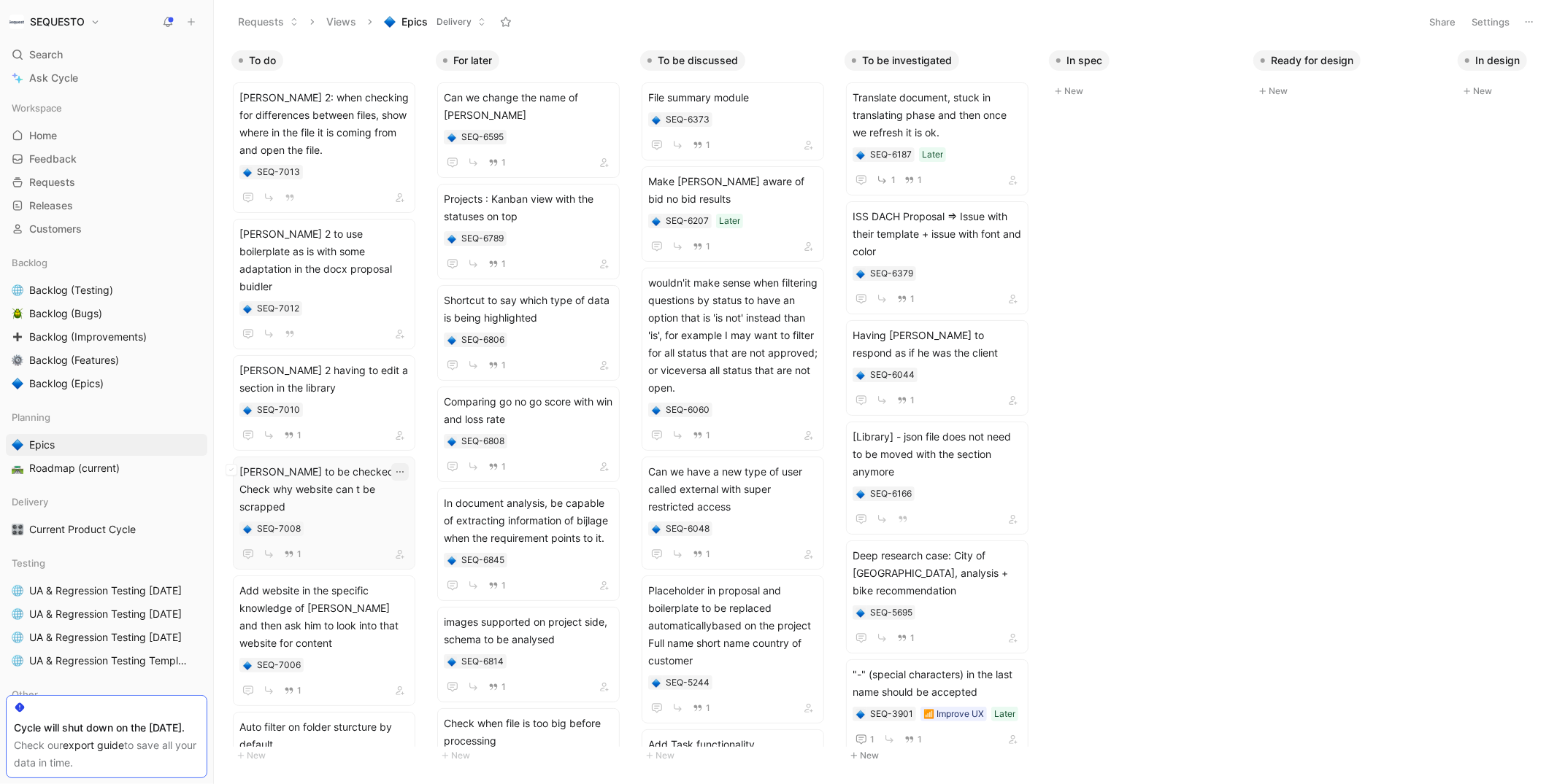
click at [406, 466] on icon "button" at bounding box center [400, 471] width 12 height 12
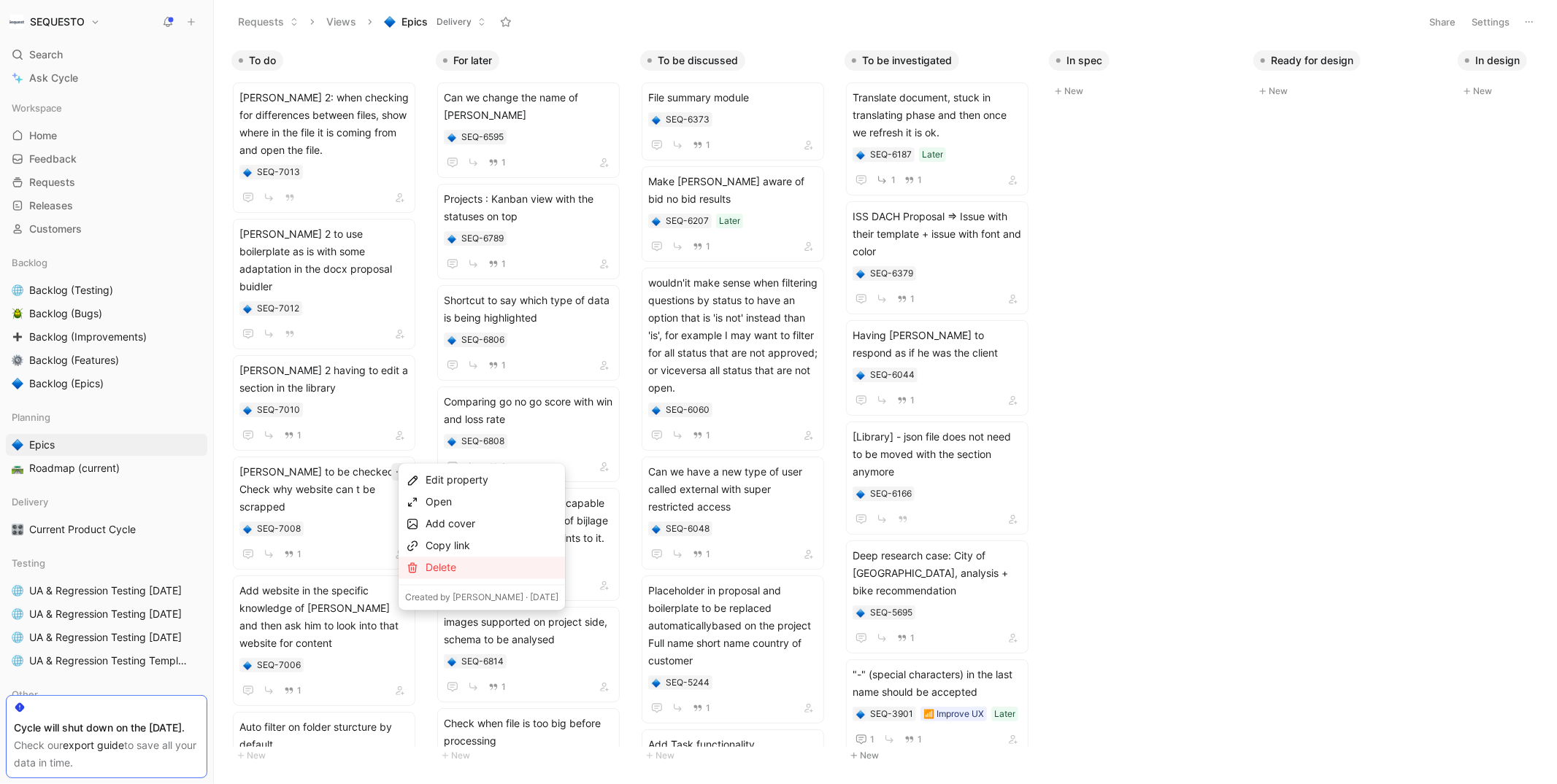
click at [452, 569] on div "Delete" at bounding box center [491, 567] width 133 height 17
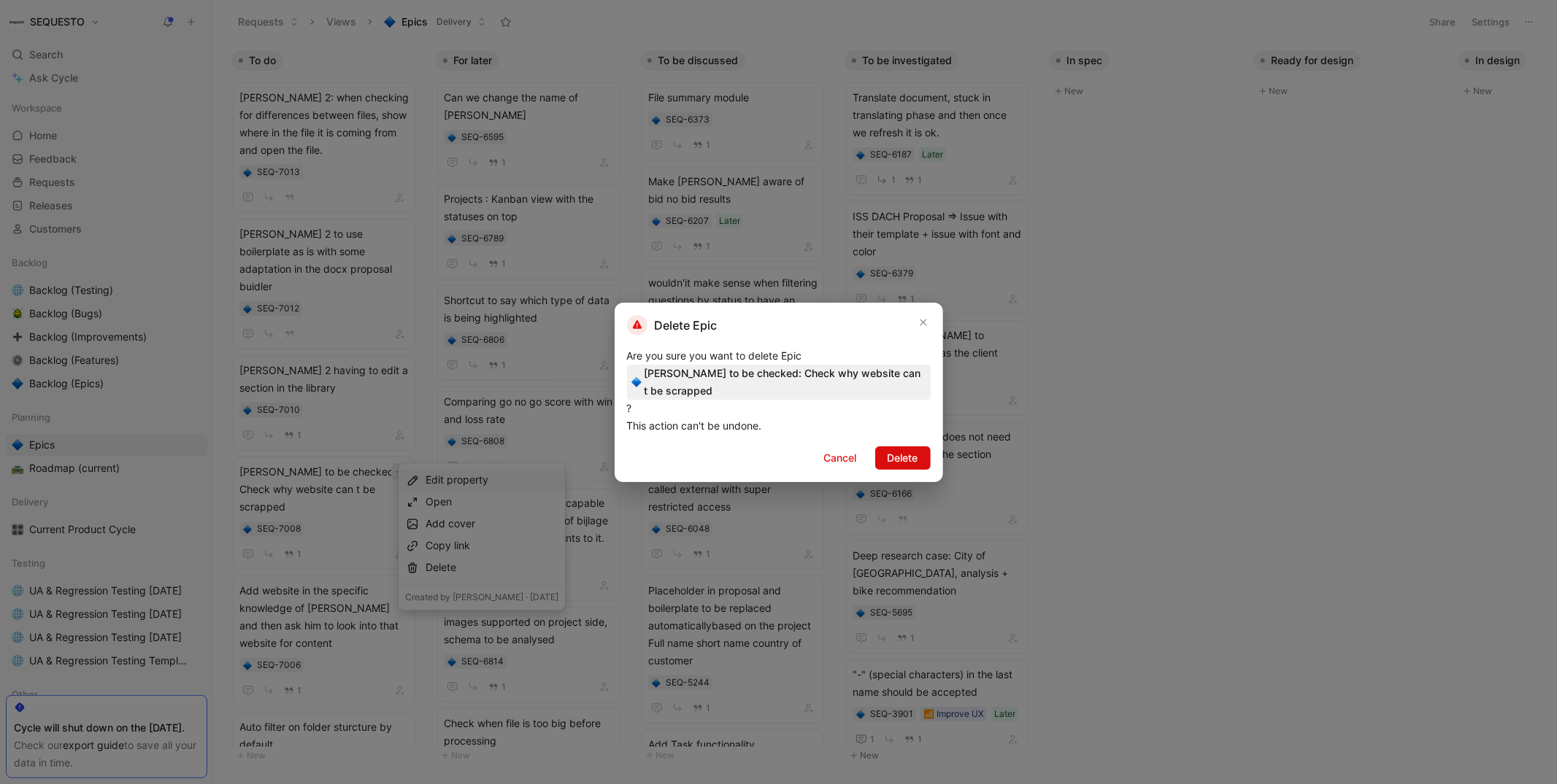
click at [891, 454] on span "Delete" at bounding box center [903, 458] width 31 height 17
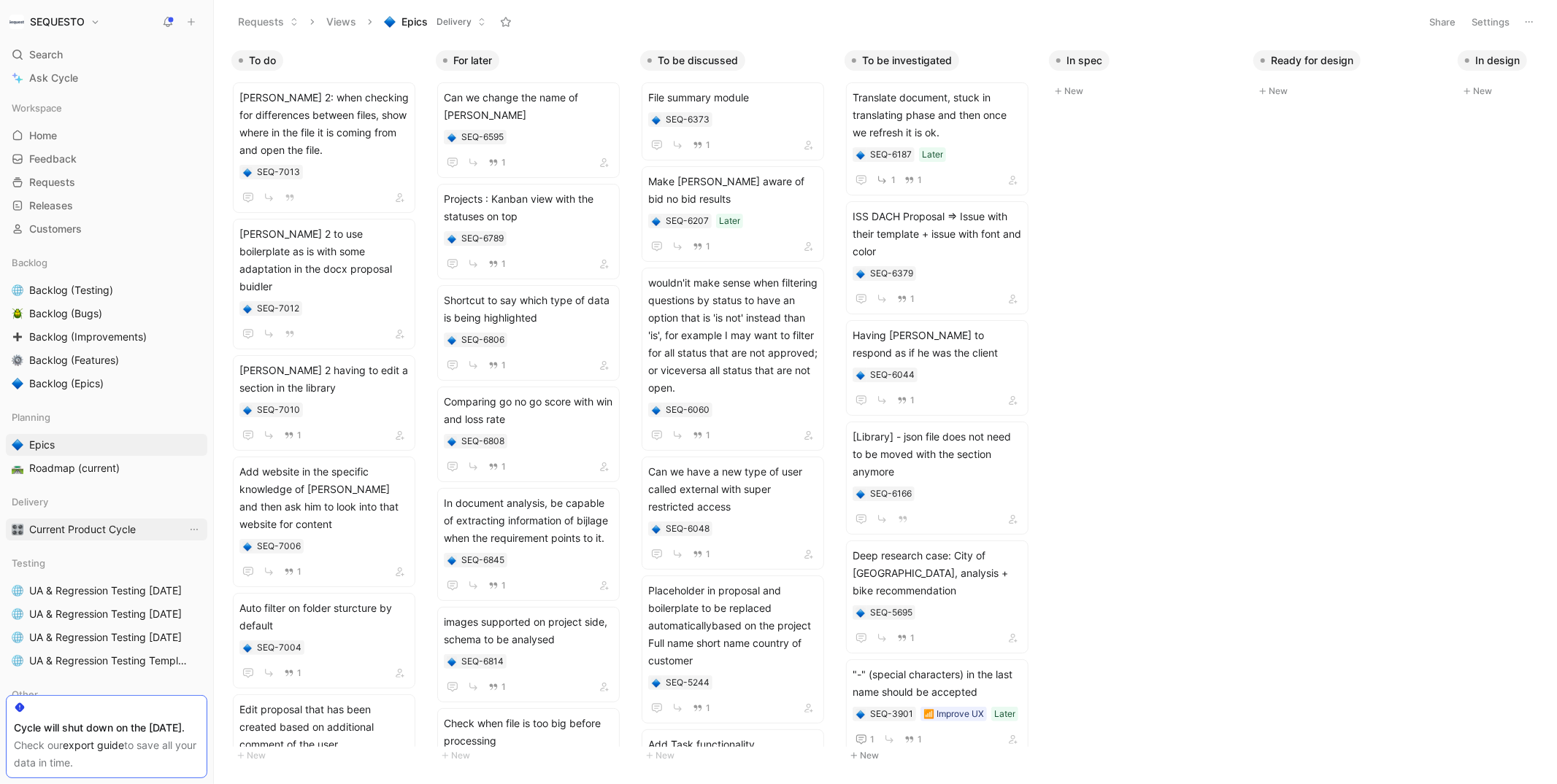
click at [63, 537] on link "Current Product Cycle" at bounding box center [106, 529] width 201 height 22
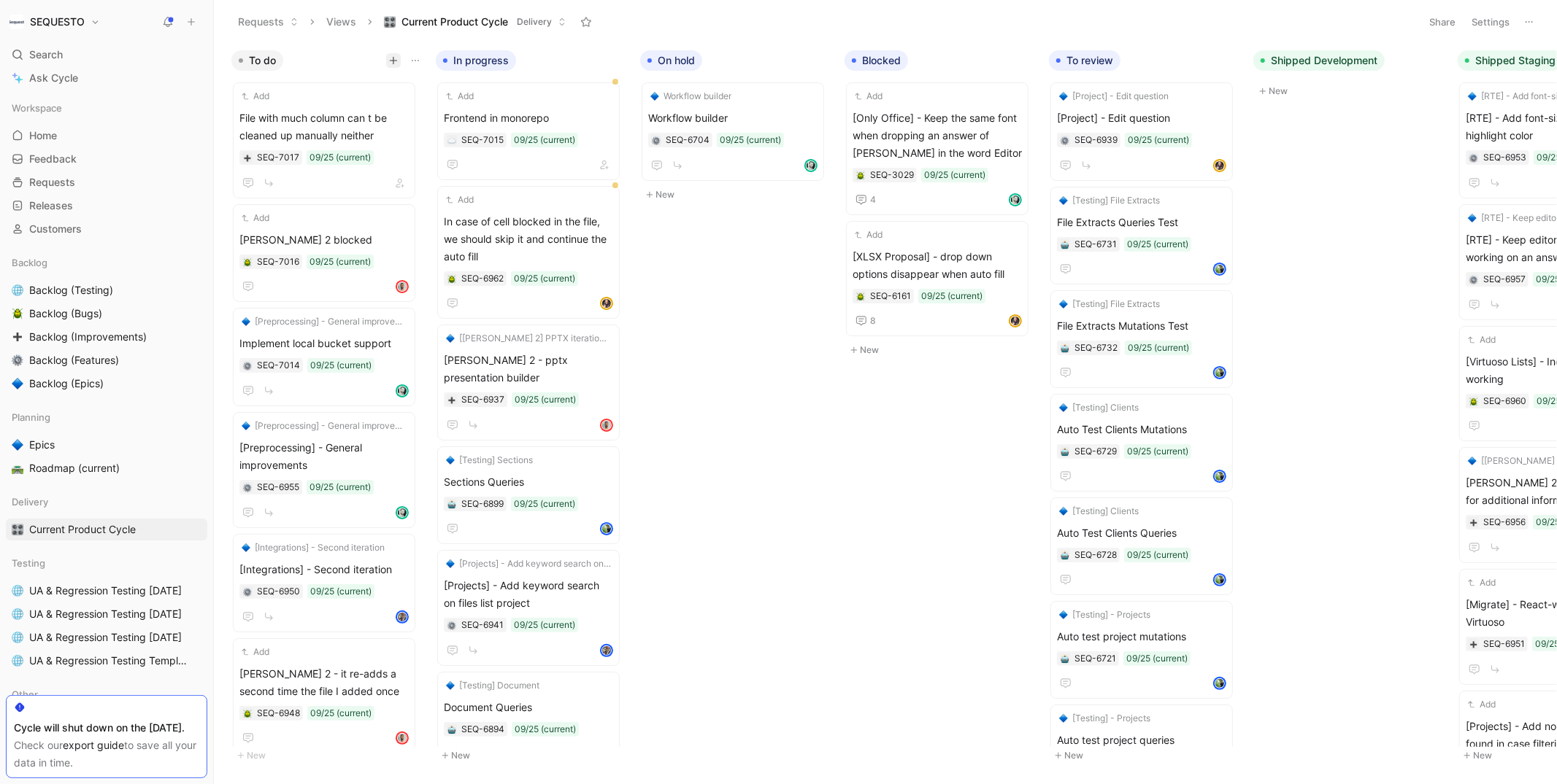
click at [395, 53] on button "button" at bounding box center [394, 61] width 15 height 15
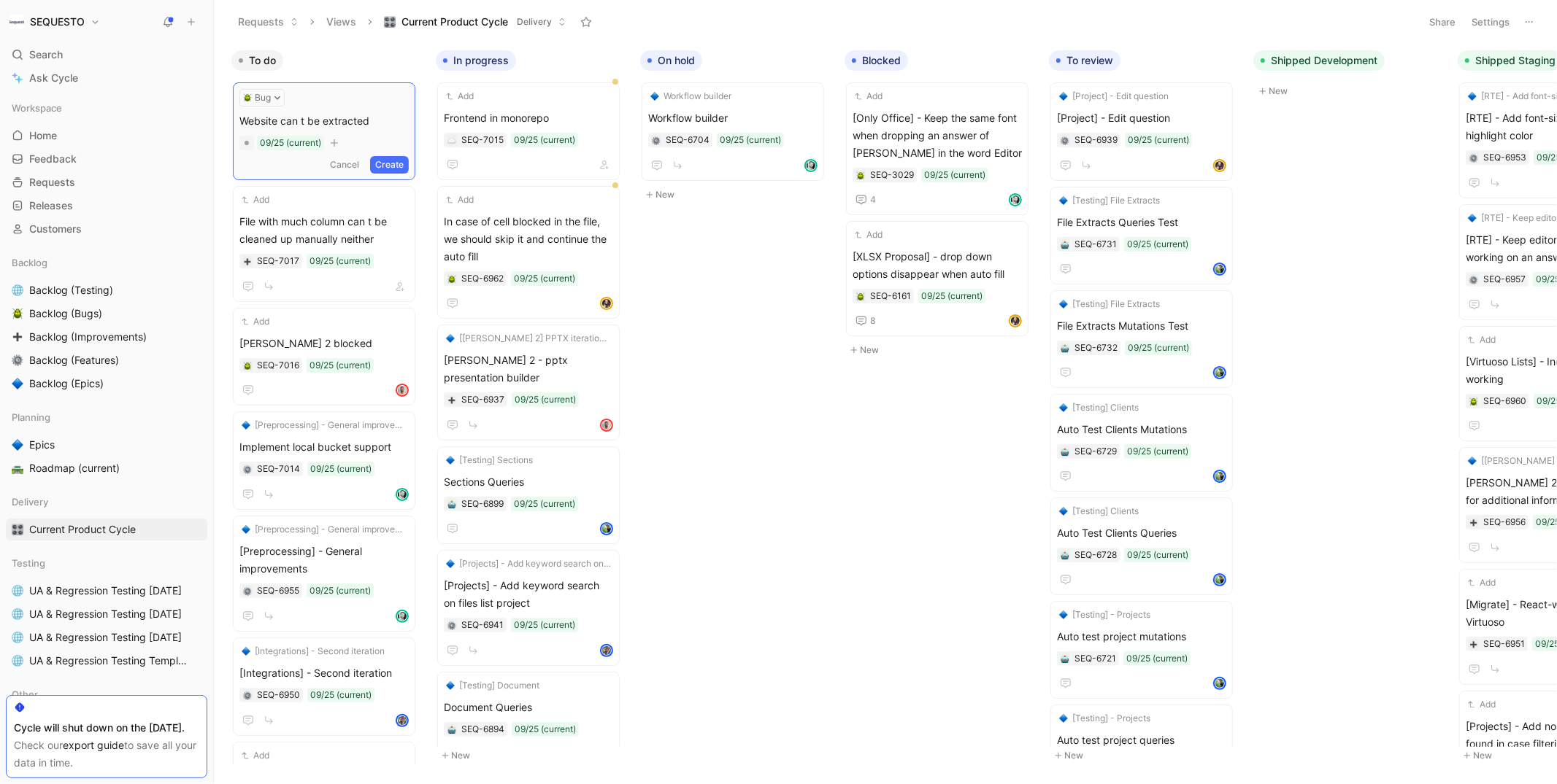
click at [408, 160] on button "Create" at bounding box center [389, 164] width 39 height 17
click at [313, 122] on span "Website can t be extracted" at bounding box center [324, 118] width 170 height 17
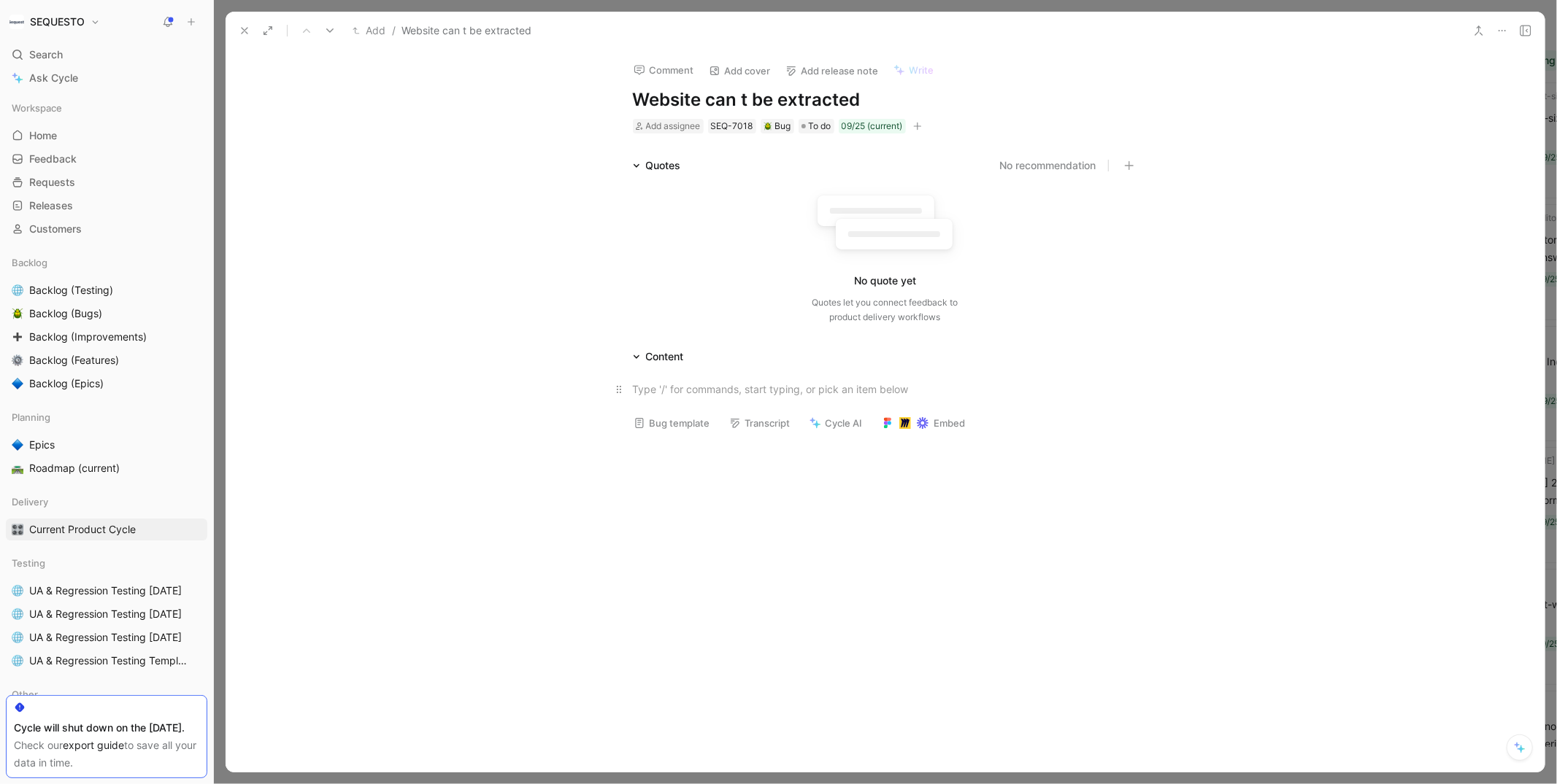
click at [665, 399] on p at bounding box center [885, 389] width 560 height 24
click at [844, 389] on div "This is the website: [URL][DOMAIN_NAME]" at bounding box center [885, 389] width 505 height 15
click at [651, 128] on span "Add assignee" at bounding box center [673, 126] width 54 height 11
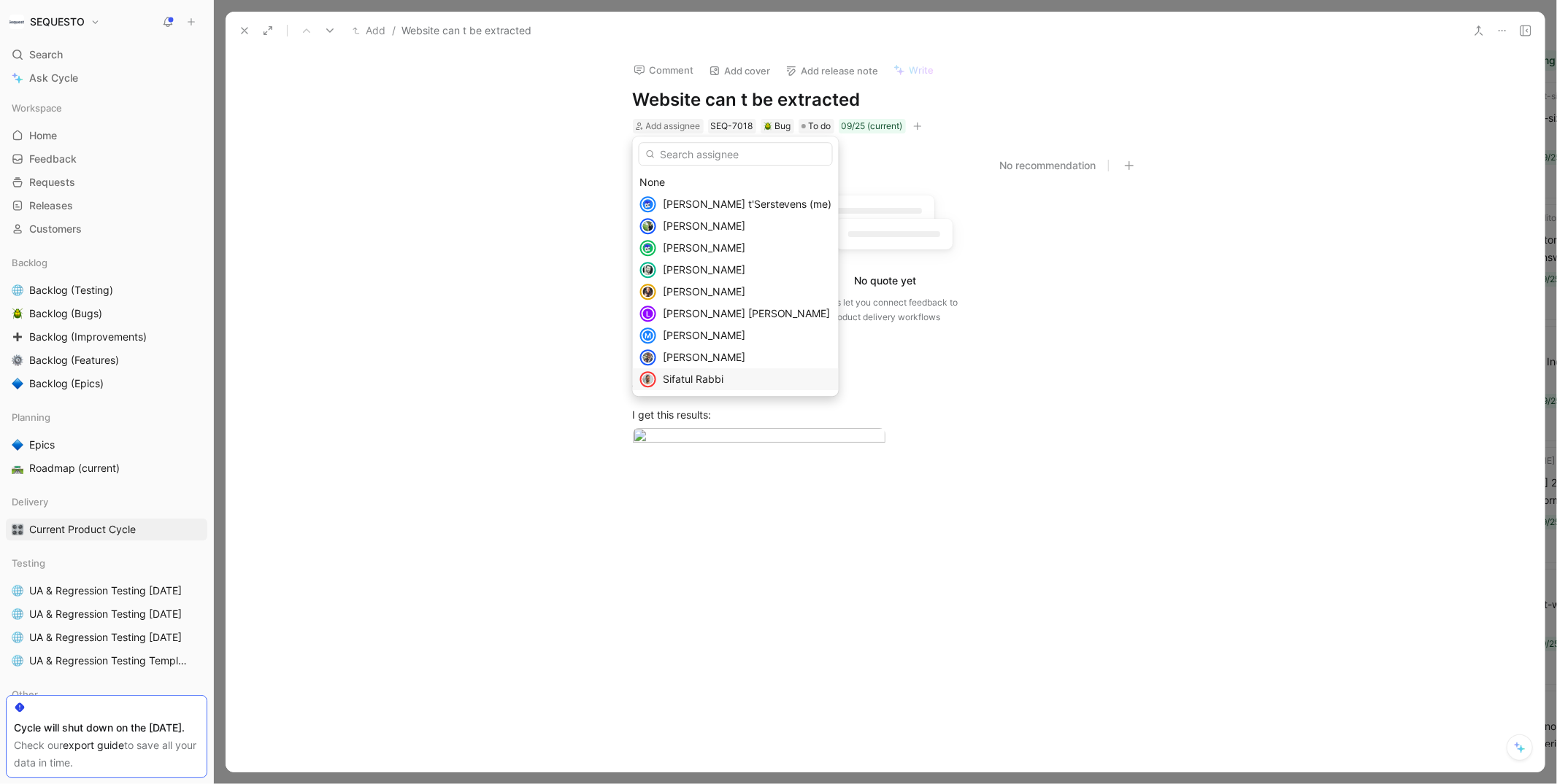
click at [676, 379] on span "Sifatul Rabbi" at bounding box center [693, 379] width 61 height 13
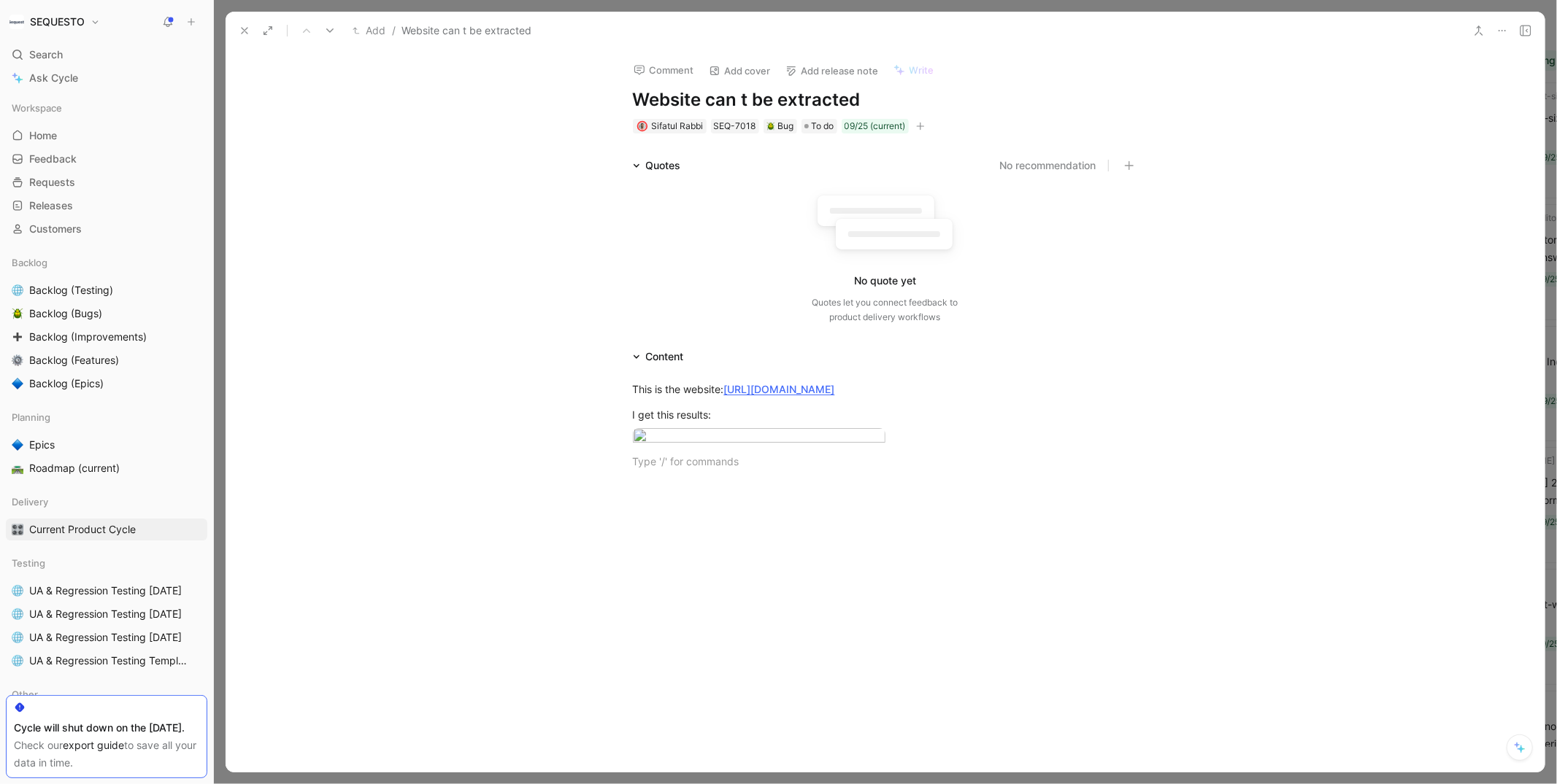
click at [661, 485] on div "This is the website: [URL][DOMAIN_NAME] I get this results:" at bounding box center [885, 425] width 1319 height 120
click at [242, 36] on button at bounding box center [244, 31] width 21 height 21
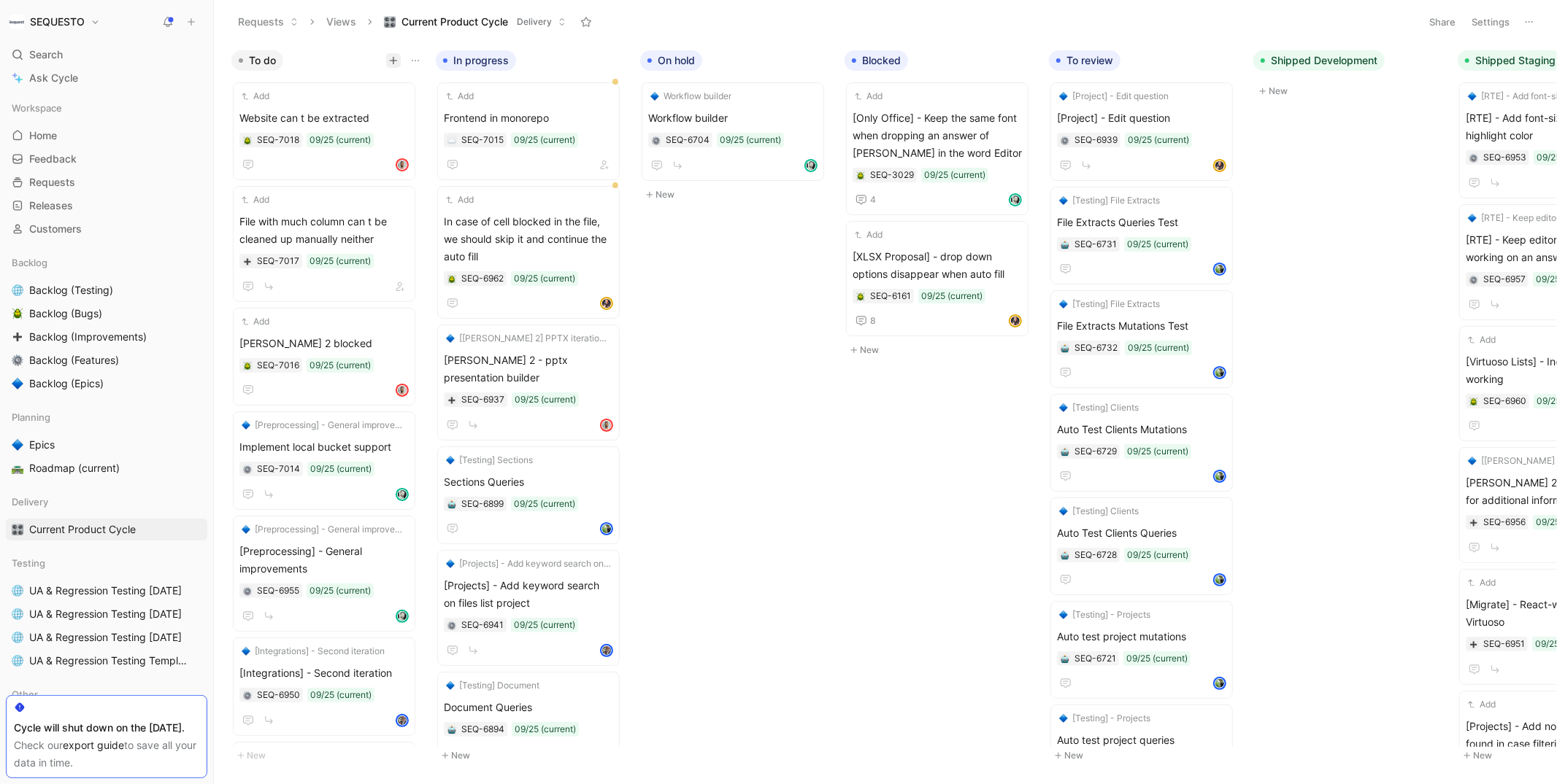
click at [391, 62] on icon "button" at bounding box center [394, 61] width 9 height 9
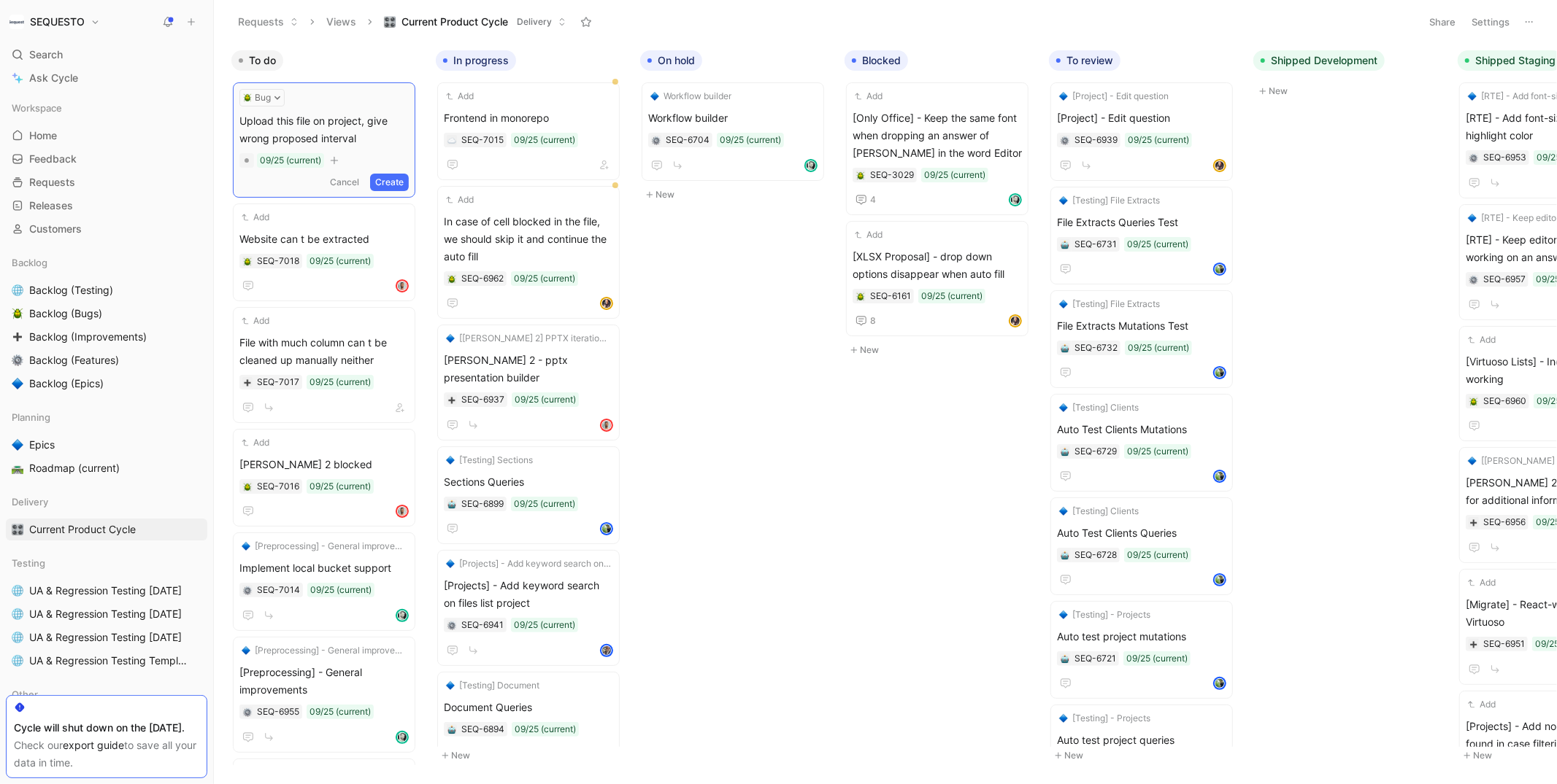
click at [394, 182] on button "Create" at bounding box center [389, 182] width 39 height 17
click at [326, 133] on span "Upload this file on project, give wrong proposed interval" at bounding box center [324, 127] width 170 height 35
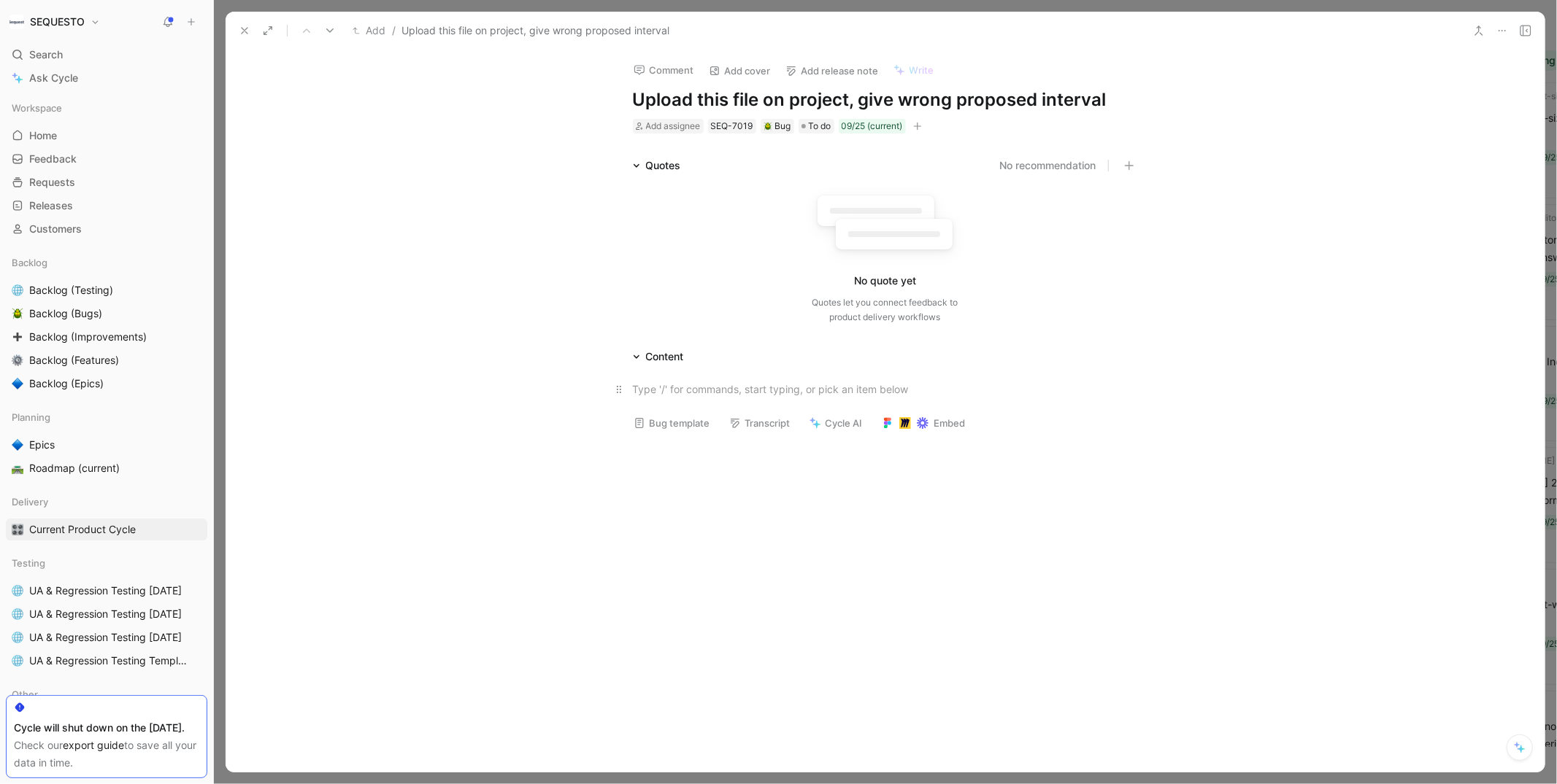
click at [687, 390] on div at bounding box center [885, 389] width 505 height 15
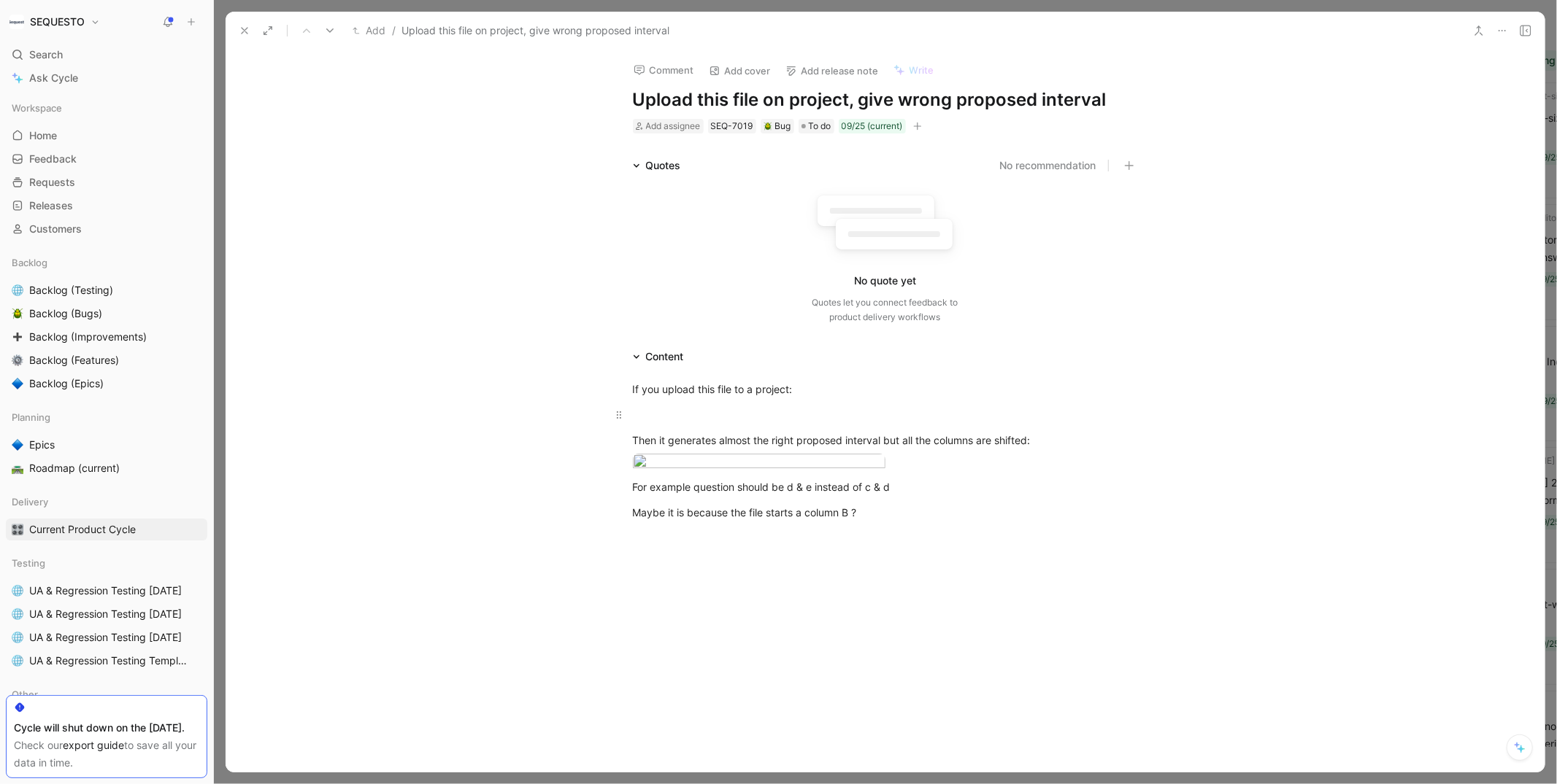
click at [646, 418] on div at bounding box center [885, 414] width 505 height 15
click at [1328, 245] on div "Quotes No recommendation No quote yet Quotes let you connect feedback to produc…" at bounding box center [885, 244] width 1319 height 174
click at [244, 34] on icon at bounding box center [244, 30] width 12 height 12
